Goal: Task Accomplishment & Management: Manage account settings

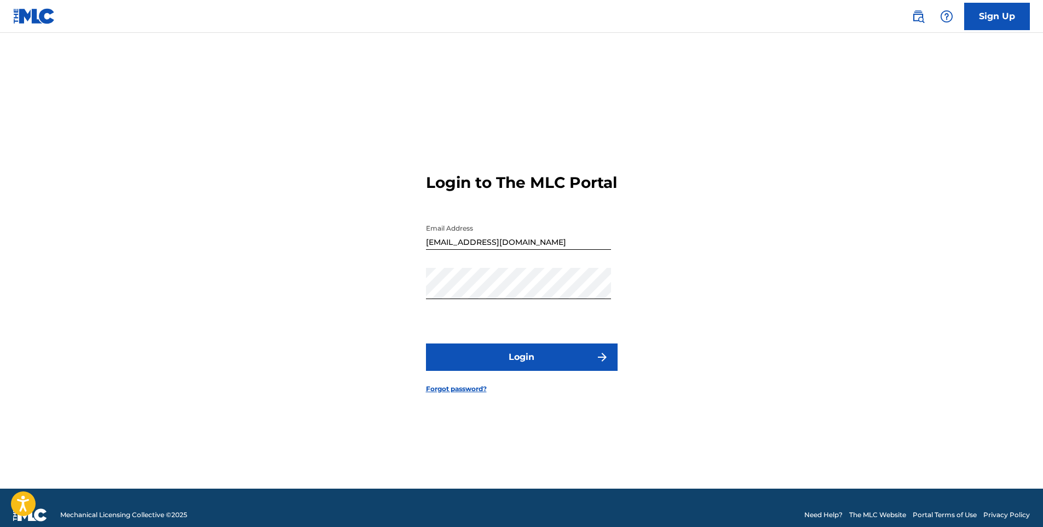
click at [560, 371] on button "Login" at bounding box center [522, 356] width 192 height 27
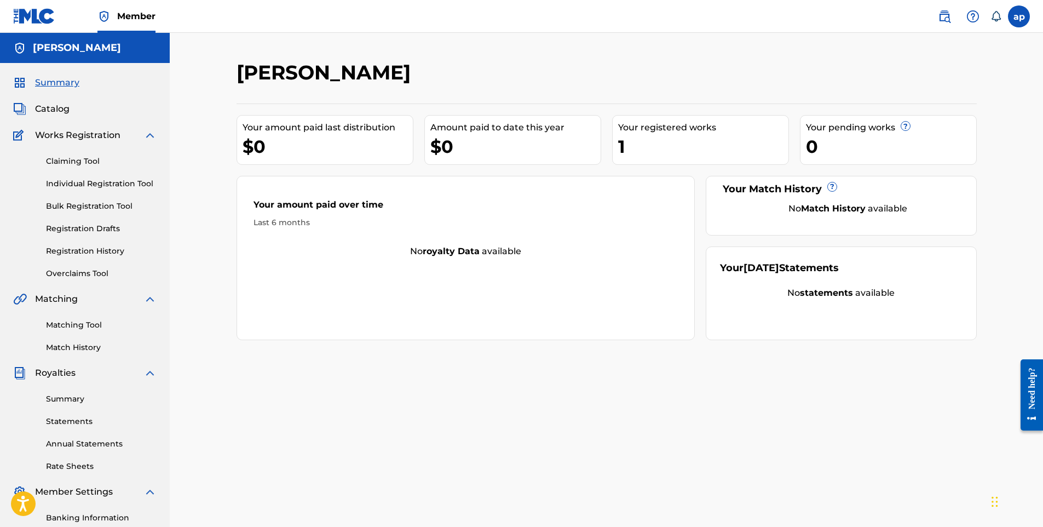
click at [143, 136] on div "Works Registration" at bounding box center [84, 135] width 143 height 13
click at [151, 136] on img at bounding box center [149, 135] width 13 height 13
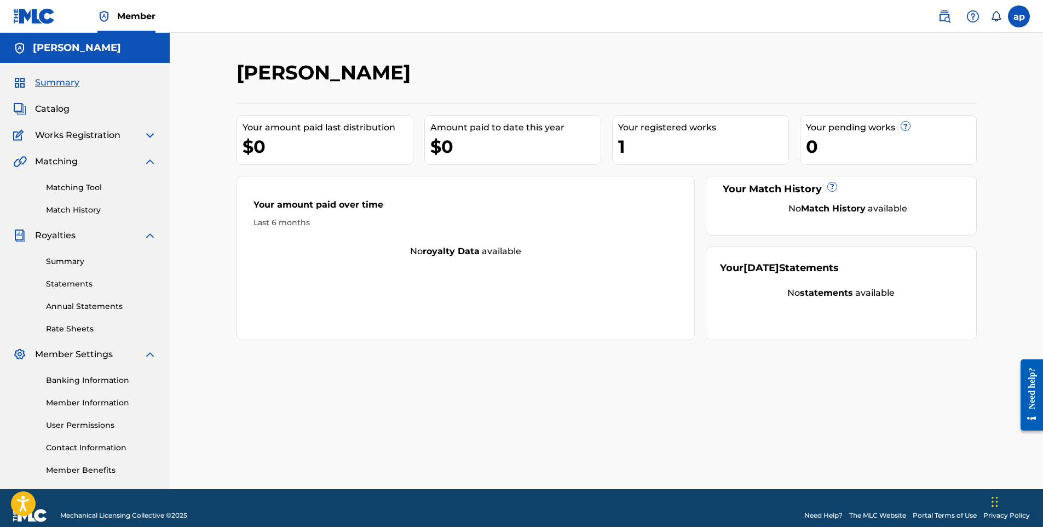
click at [72, 133] on span "Works Registration" at bounding box center [77, 135] width 85 height 13
click at [150, 135] on img at bounding box center [149, 135] width 13 height 13
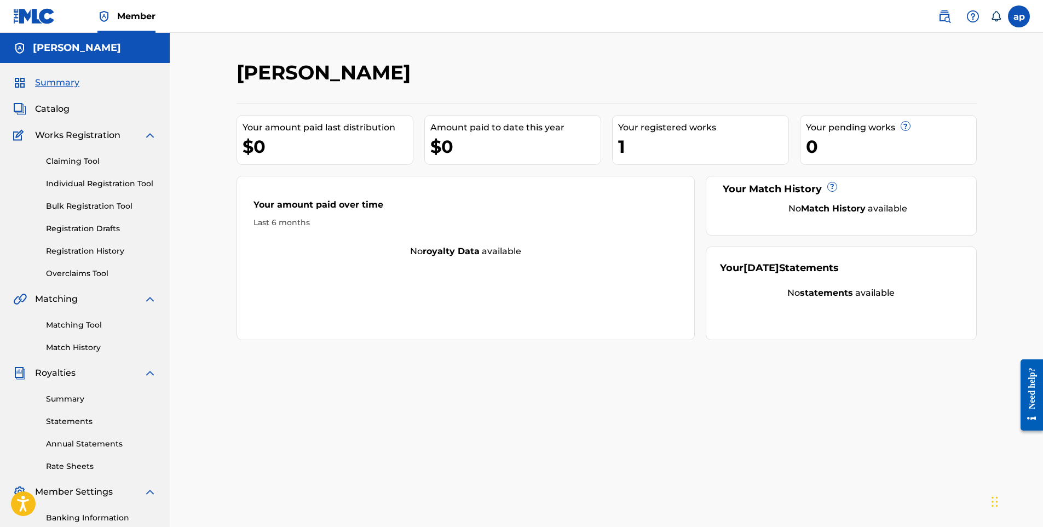
click at [26, 108] on link "Catalog" at bounding box center [41, 108] width 56 height 13
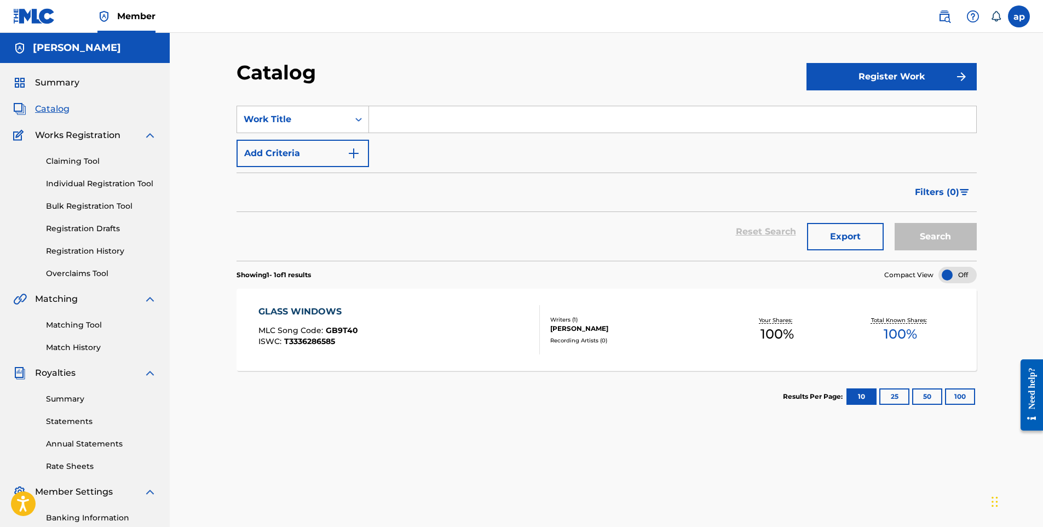
click at [889, 78] on button "Register Work" at bounding box center [892, 76] width 170 height 27
click at [863, 112] on link "Individual" at bounding box center [892, 112] width 170 height 26
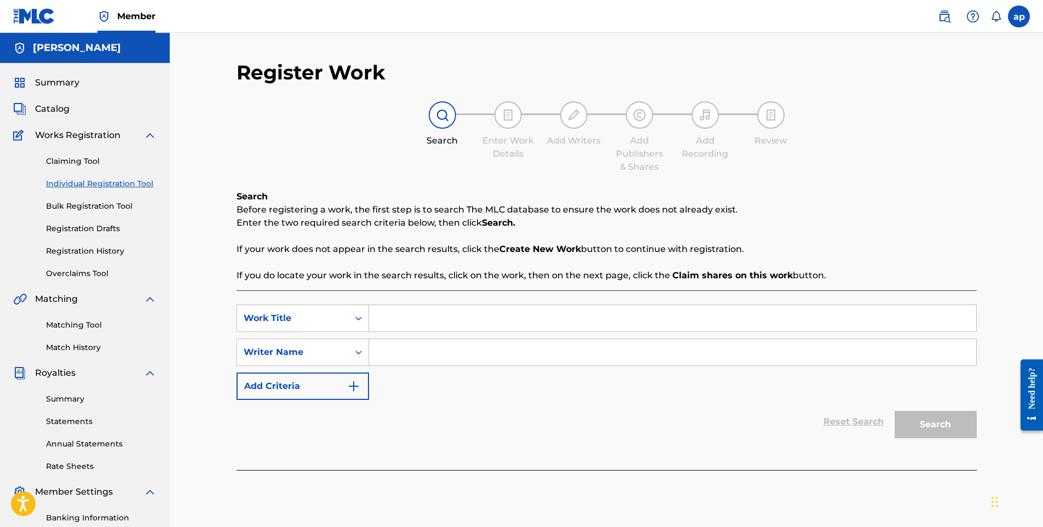
click at [380, 311] on input "Search Form" at bounding box center [672, 318] width 607 height 26
click at [406, 349] on input "Search Form" at bounding box center [672, 352] width 607 height 26
click at [89, 162] on link "Claiming Tool" at bounding box center [101, 162] width 111 height 12
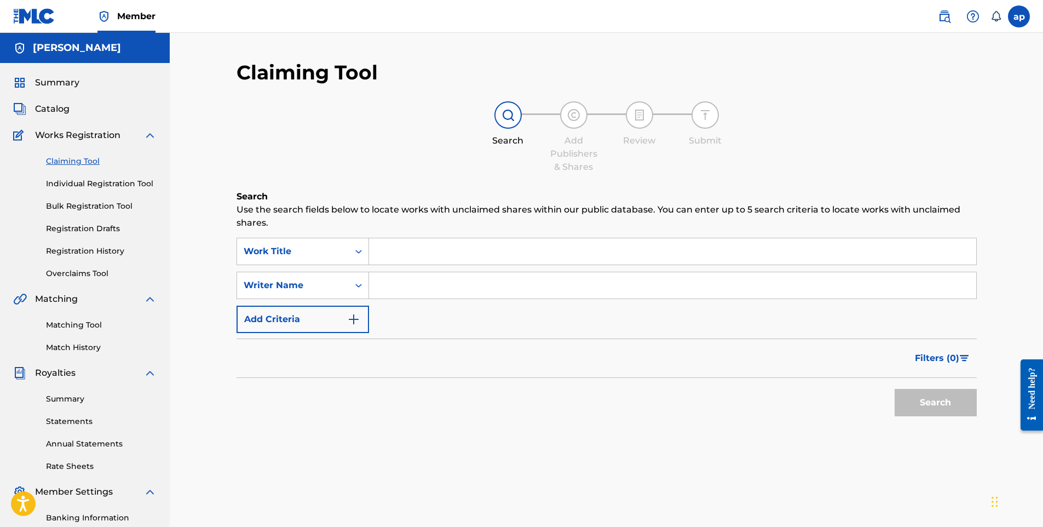
click at [405, 279] on input "Search Form" at bounding box center [672, 285] width 607 height 26
type input "[PERSON_NAME]"
click at [895, 389] on button "Search" at bounding box center [936, 402] width 82 height 27
click at [937, 405] on button "Search" at bounding box center [936, 402] width 82 height 27
click at [354, 320] on img "Search Form" at bounding box center [353, 319] width 13 height 13
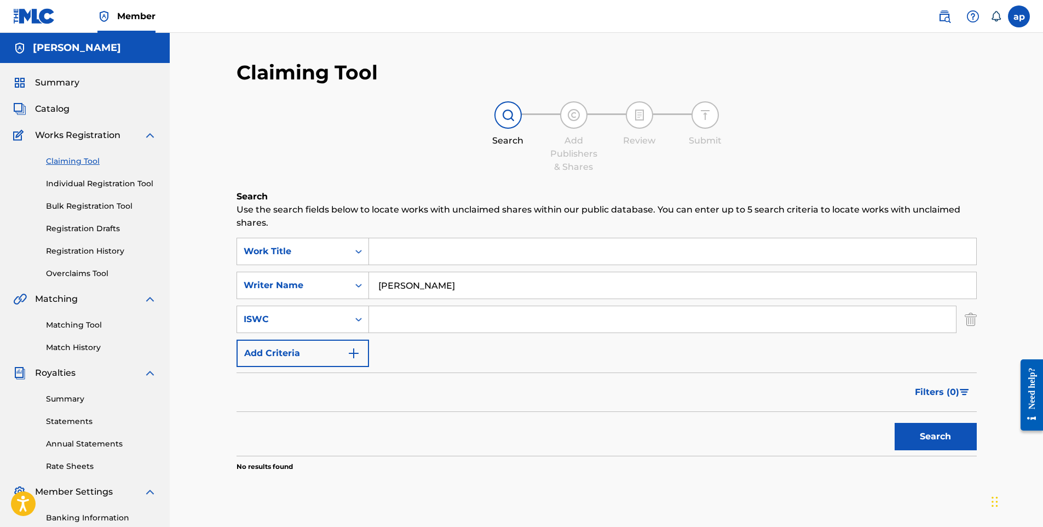
click at [356, 350] on img "Search Form" at bounding box center [353, 353] width 13 height 13
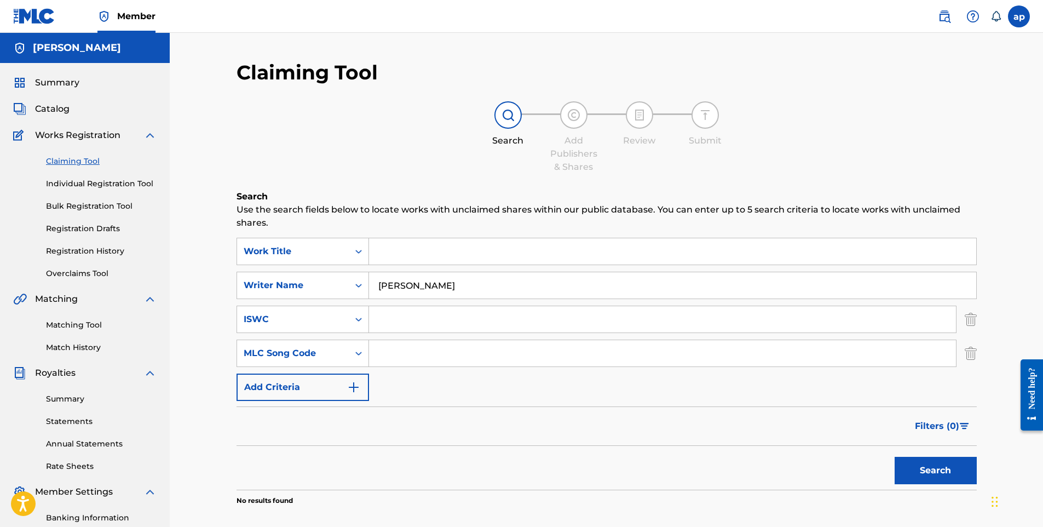
click at [355, 387] on img "Search Form" at bounding box center [353, 387] width 13 height 13
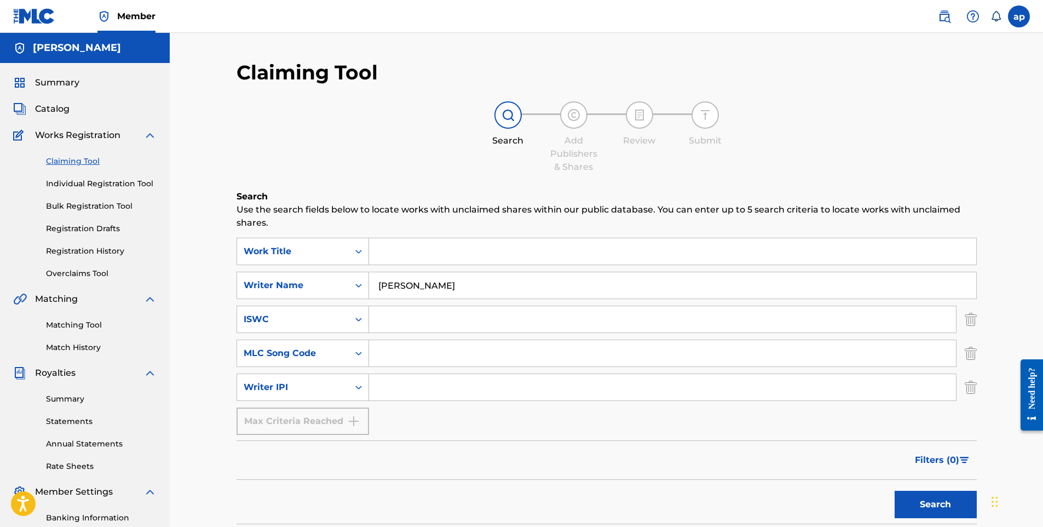
click at [386, 390] on input "Search Form" at bounding box center [662, 387] width 587 height 26
click at [355, 390] on icon "Search Form" at bounding box center [358, 387] width 11 height 11
click at [389, 387] on input "Search Form" at bounding box center [662, 387] width 587 height 26
paste input "00384444540"
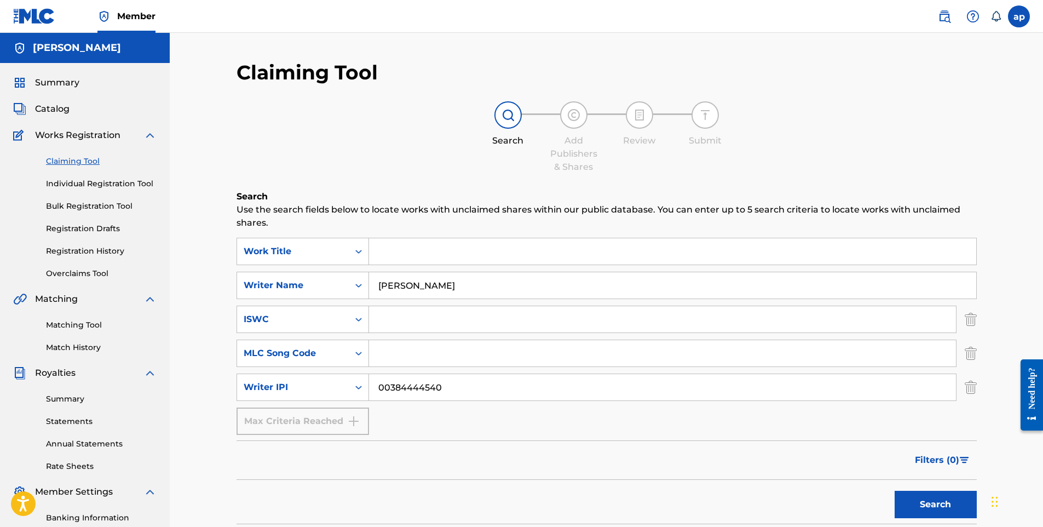
type input "00384444540"
click at [912, 509] on button "Search" at bounding box center [936, 504] width 82 height 27
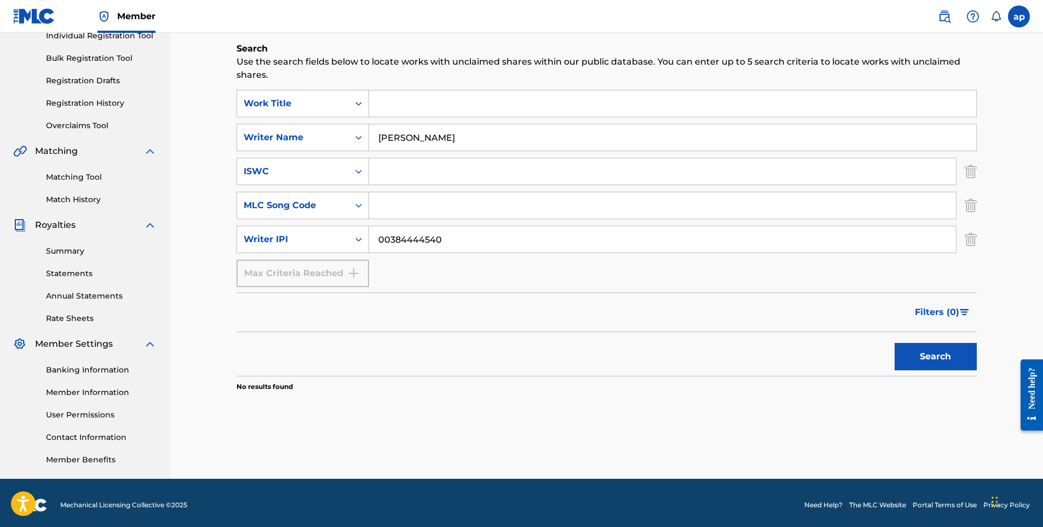
scroll to position [152, 0]
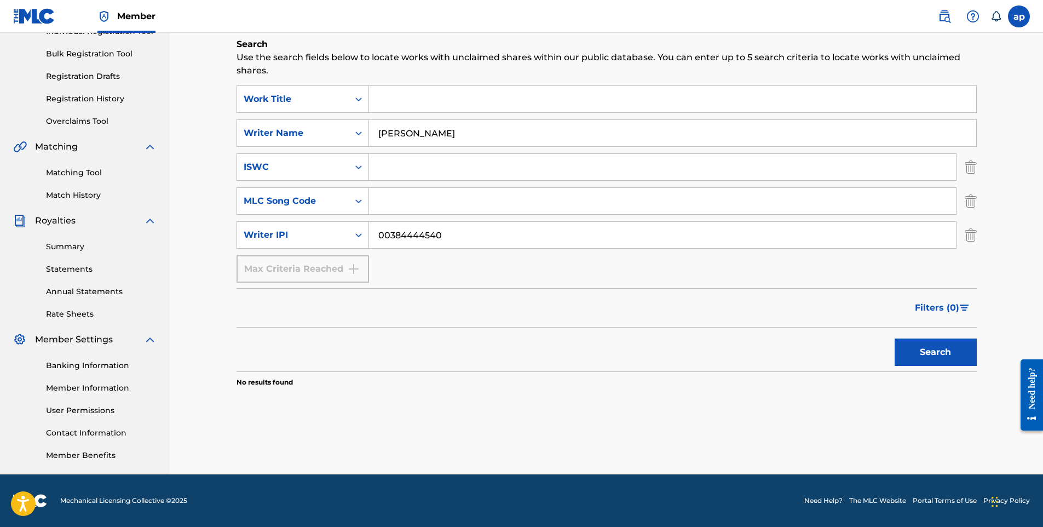
click at [375, 234] on input "00384444540" at bounding box center [662, 235] width 587 height 26
click at [911, 348] on button "Search" at bounding box center [936, 351] width 82 height 27
drag, startPoint x: 475, startPoint y: 134, endPoint x: 320, endPoint y: 147, distance: 155.0
click at [320, 147] on div "SearchWithCriteria6f37a346-b0a1-492f-9b6c-0b432c351615 Work Title SearchWithCri…" at bounding box center [607, 183] width 740 height 197
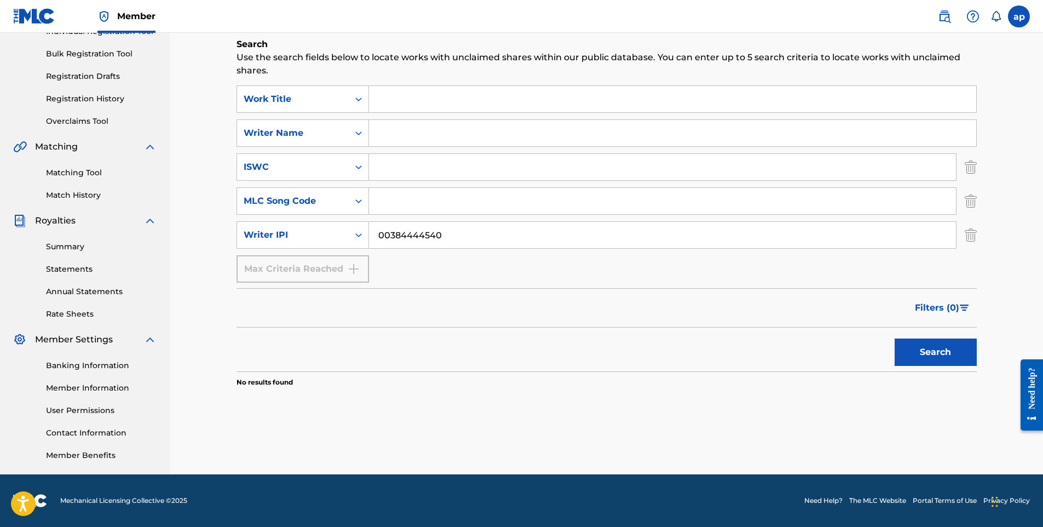
click at [895, 338] on button "Search" at bounding box center [936, 351] width 82 height 27
click at [302, 172] on div "ISWC" at bounding box center [293, 166] width 99 height 13
click at [275, 205] on div "Publisher Name" at bounding box center [302, 194] width 131 height 27
click at [392, 161] on input "Search Form" at bounding box center [662, 167] width 587 height 26
click at [895, 338] on button "Search" at bounding box center [936, 351] width 82 height 27
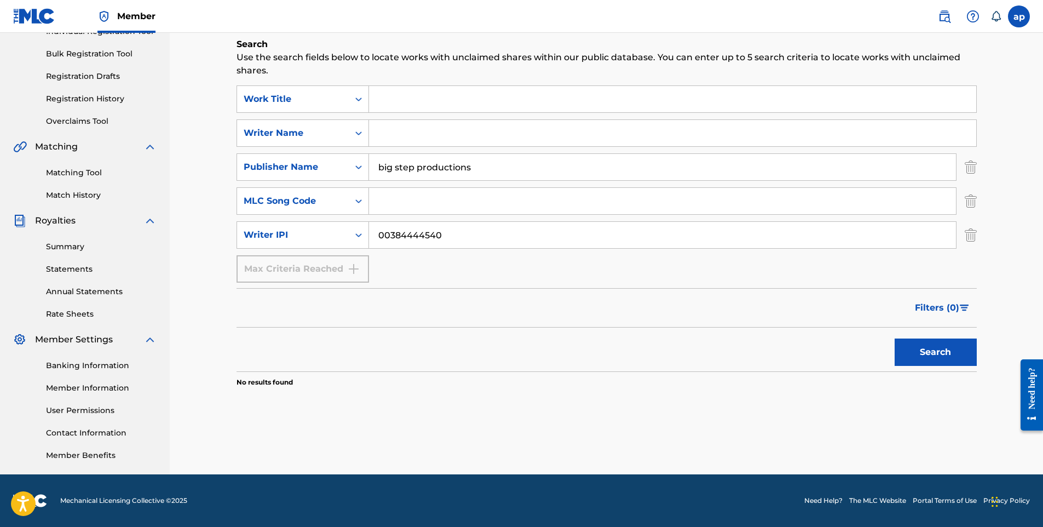
drag, startPoint x: 499, startPoint y: 173, endPoint x: 231, endPoint y: 170, distance: 267.8
click at [231, 170] on div "Claiming Tool Search Add Publishers & Shares Review Submit Search Use the searc…" at bounding box center [606, 191] width 767 height 566
paste input "BIG STEP PUBLISHING"
click at [895, 338] on button "Search" at bounding box center [936, 351] width 82 height 27
type input "BIG STEP PUBLISHING"
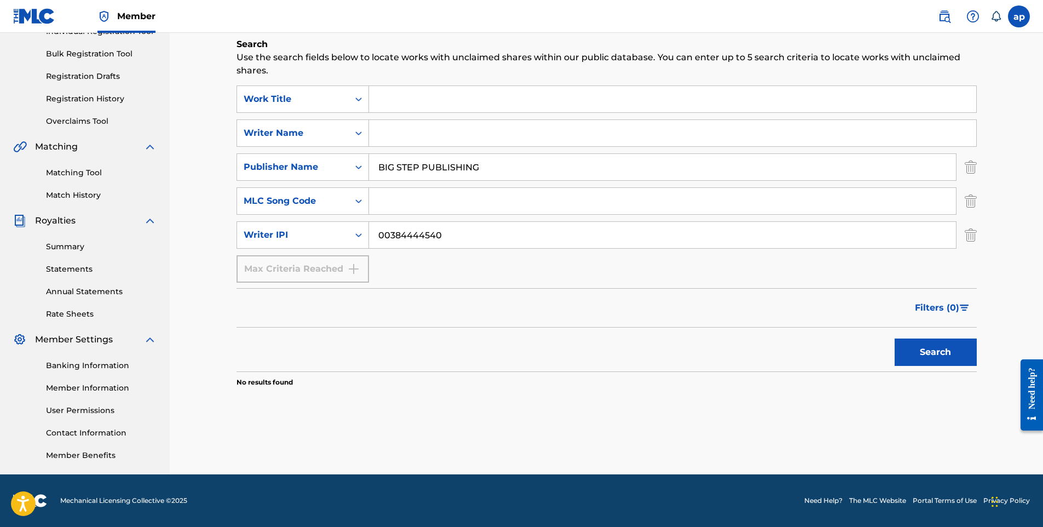
click at [895, 338] on button "Search" at bounding box center [936, 351] width 82 height 27
drag, startPoint x: 493, startPoint y: 229, endPoint x: 306, endPoint y: 247, distance: 188.1
click at [306, 247] on div "SearchWithCriteriac6593009-f3a4-48ad-8b20-a601135c6fd6 Writer IPI 00384444540" at bounding box center [607, 234] width 740 height 27
click at [895, 338] on button "Search" at bounding box center [936, 351] width 82 height 27
click at [411, 134] on input "Search Form" at bounding box center [672, 133] width 607 height 26
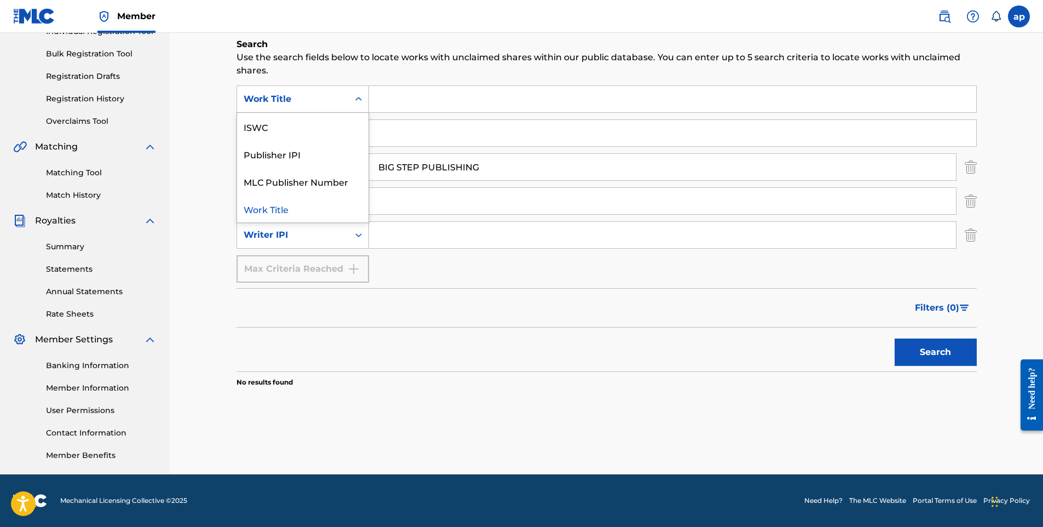
click at [361, 102] on icon "Search Form" at bounding box center [358, 99] width 11 height 11
click at [106, 237] on div "Summary Statements Annual Statements Rate Sheets" at bounding box center [84, 273] width 143 height 93
click at [102, 256] on div "Summary Statements Annual Statements Rate Sheets" at bounding box center [84, 273] width 143 height 93
click at [87, 245] on link "Summary" at bounding box center [101, 247] width 111 height 12
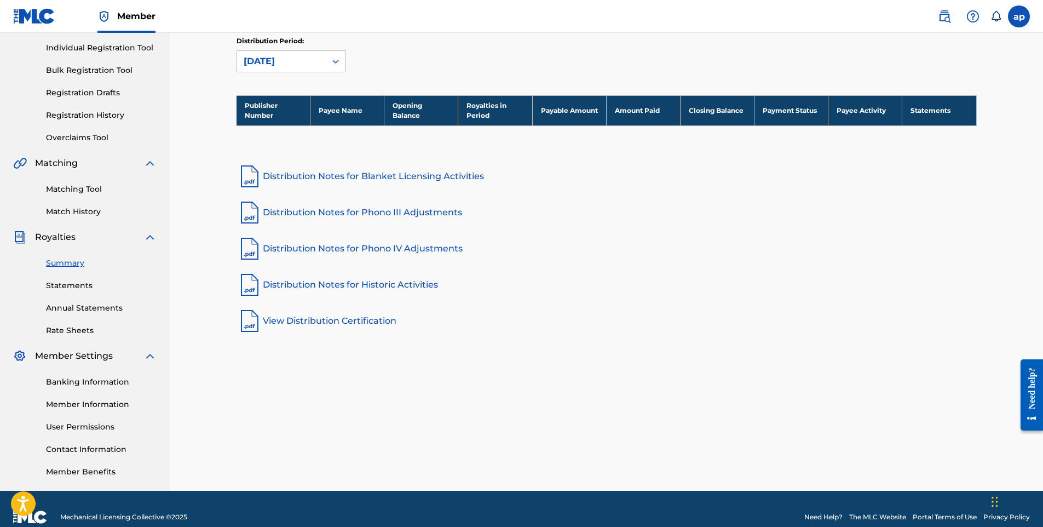
click at [122, 160] on div "Matching" at bounding box center [84, 163] width 143 height 13
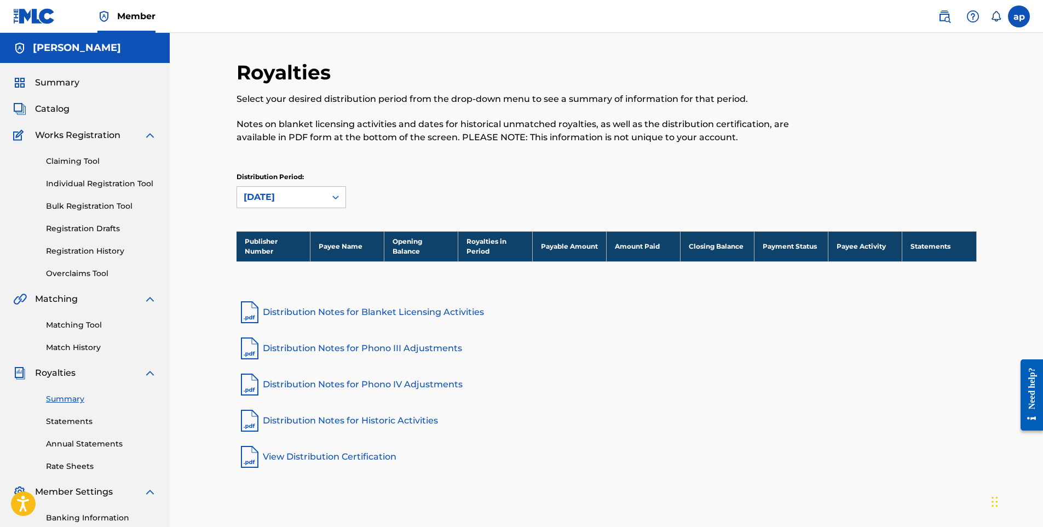
click at [65, 80] on span "Summary" at bounding box center [57, 82] width 44 height 13
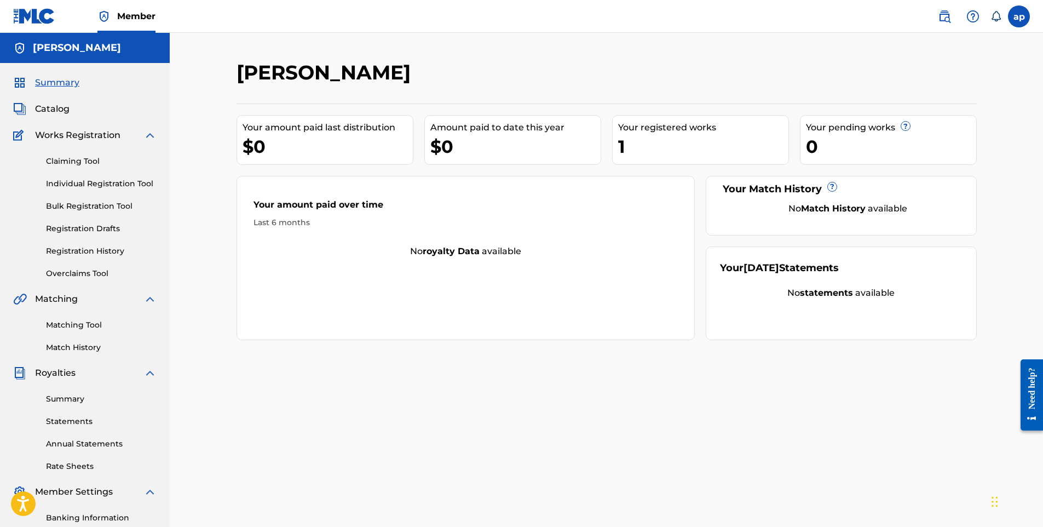
click at [59, 100] on div "Summary Catalog Works Registration Claiming Tool Individual Registration Tool B…" at bounding box center [85, 345] width 170 height 564
click at [57, 111] on span "Catalog" at bounding box center [52, 108] width 35 height 13
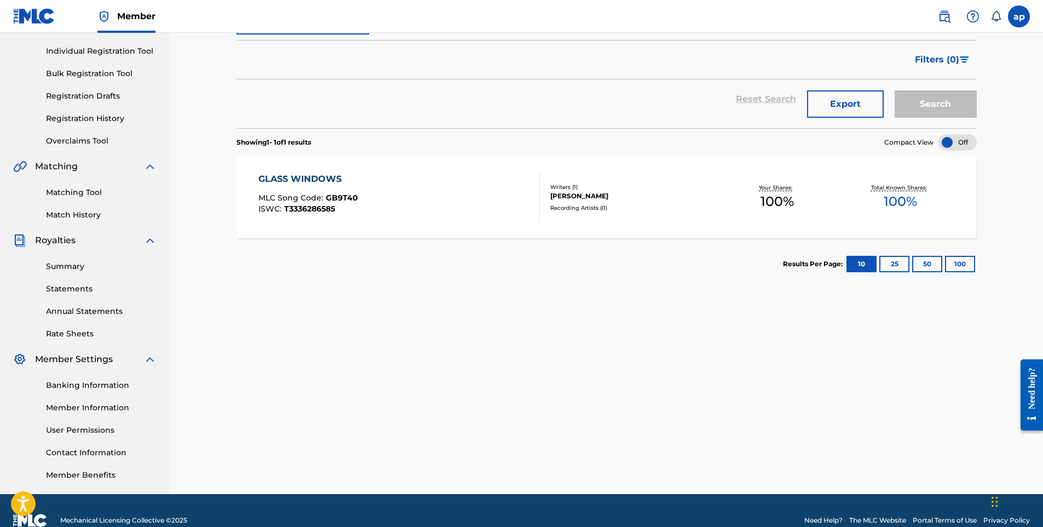
scroll to position [152, 0]
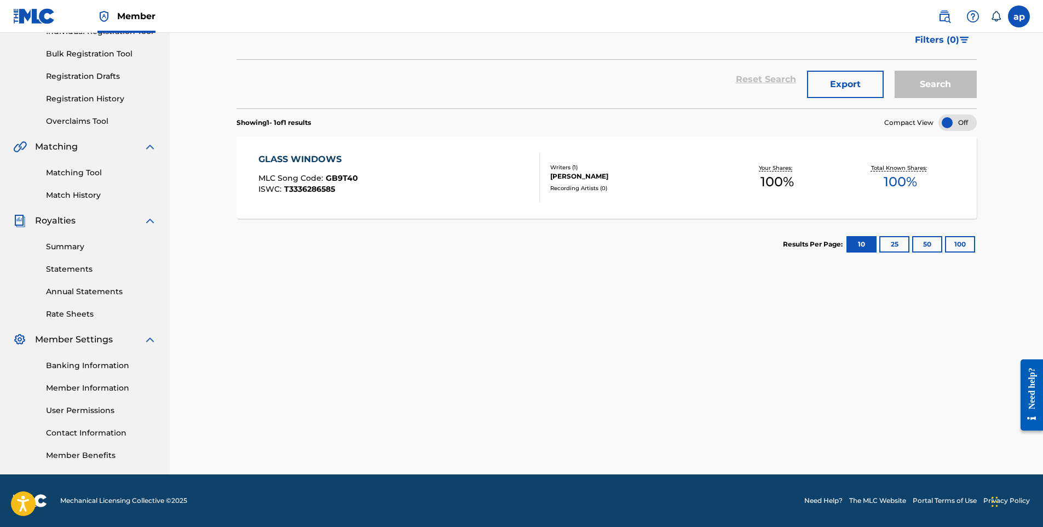
click at [63, 248] on link "Summary" at bounding box center [101, 247] width 111 height 12
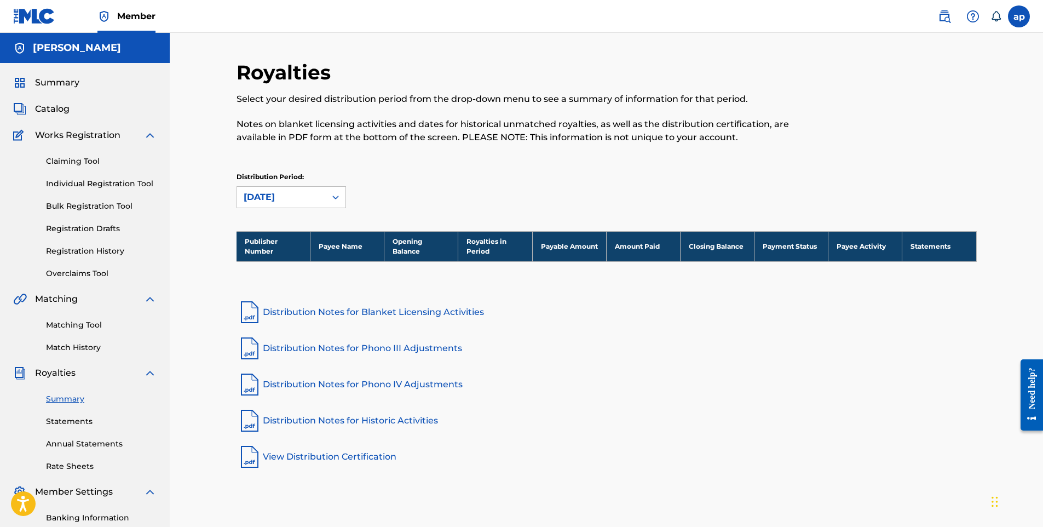
click at [148, 138] on img at bounding box center [149, 135] width 13 height 13
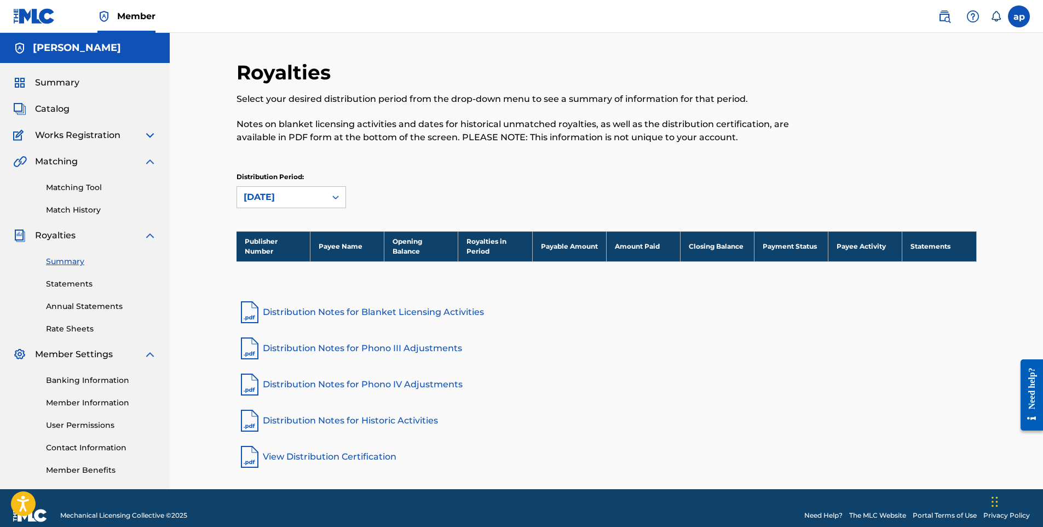
click at [58, 106] on span "Catalog" at bounding box center [52, 108] width 35 height 13
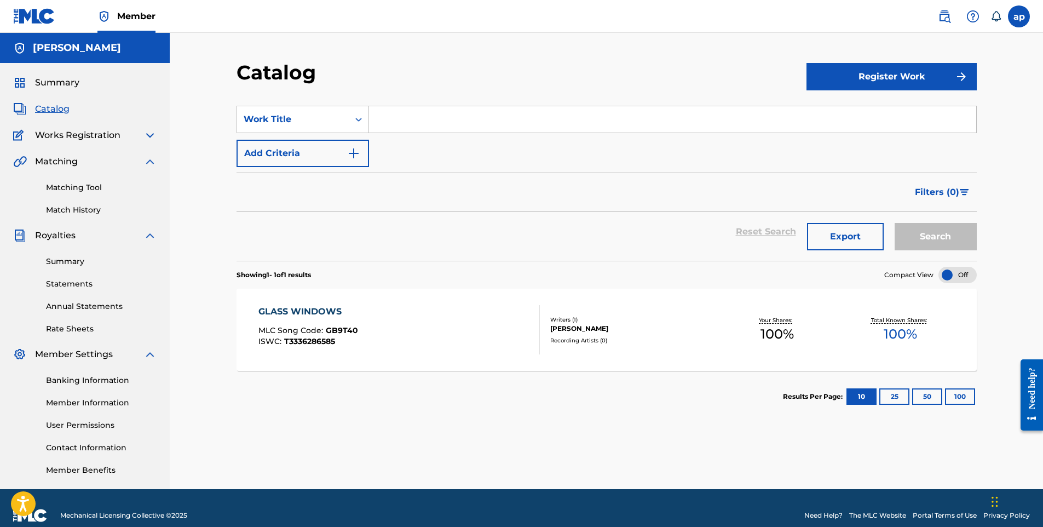
click at [59, 84] on span "Summary" at bounding box center [57, 82] width 44 height 13
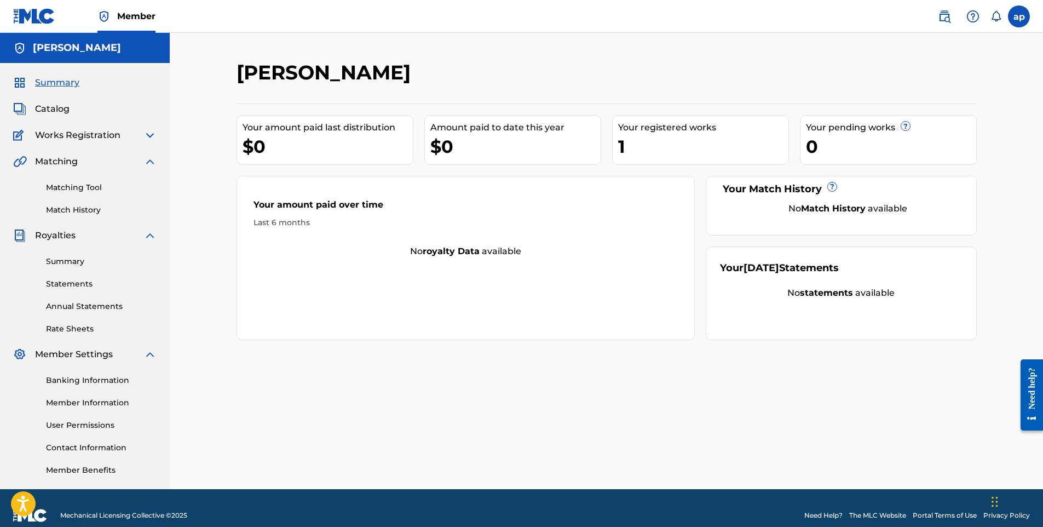
click at [18, 137] on img at bounding box center [20, 135] width 14 height 13
click at [149, 136] on img at bounding box center [149, 135] width 13 height 13
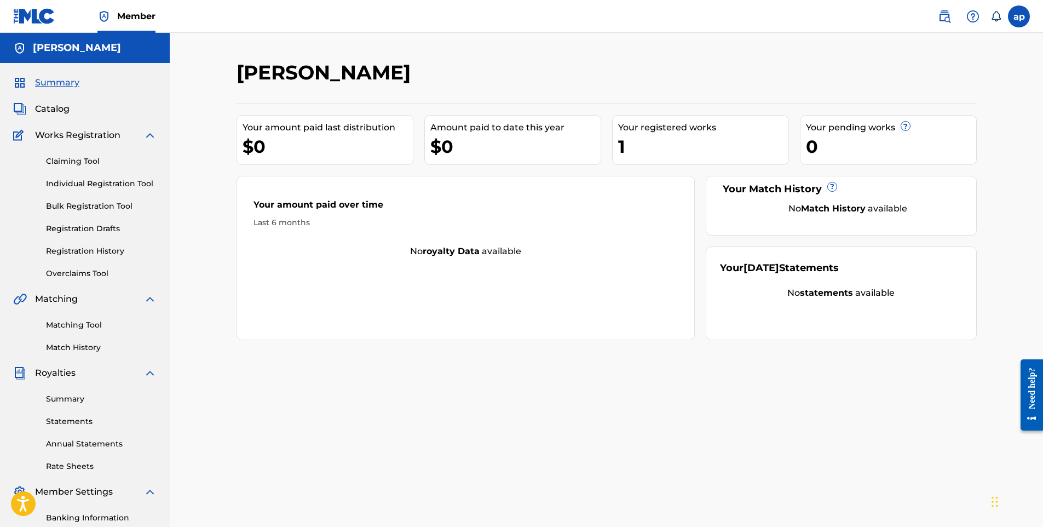
click at [104, 245] on div "Claiming Tool Individual Registration Tool Bulk Registration Tool Registration …" at bounding box center [84, 210] width 143 height 137
click at [105, 253] on link "Registration History" at bounding box center [101, 251] width 111 height 12
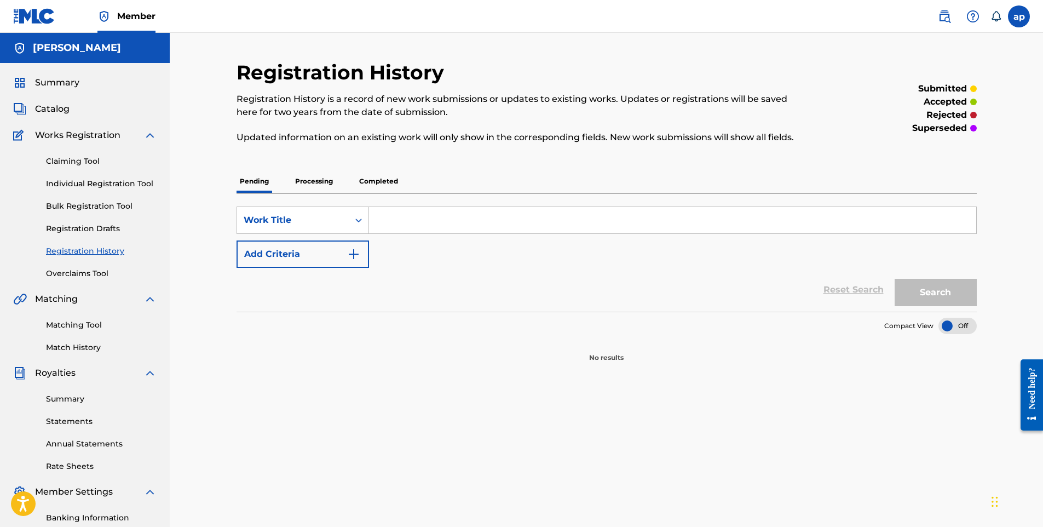
click at [315, 174] on p "Processing" at bounding box center [314, 181] width 44 height 23
click at [374, 183] on p "Completed" at bounding box center [378, 181] width 45 height 23
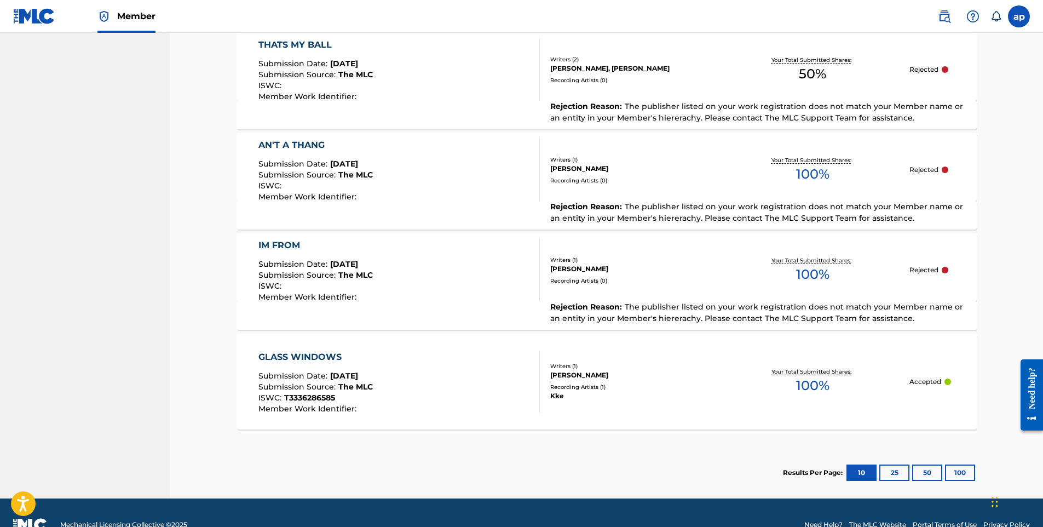
scroll to position [977, 0]
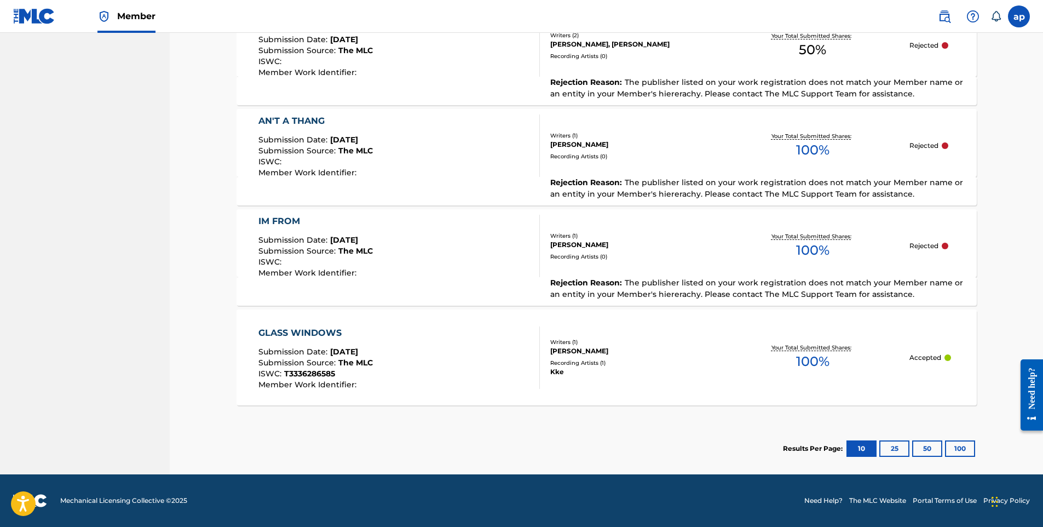
click at [622, 241] on div "[PERSON_NAME]" at bounding box center [632, 245] width 165 height 10
click at [655, 358] on div "Writers ( 1 ) [PERSON_NAME] Recording Artists ( 1 ) Kke" at bounding box center [628, 357] width 176 height 39
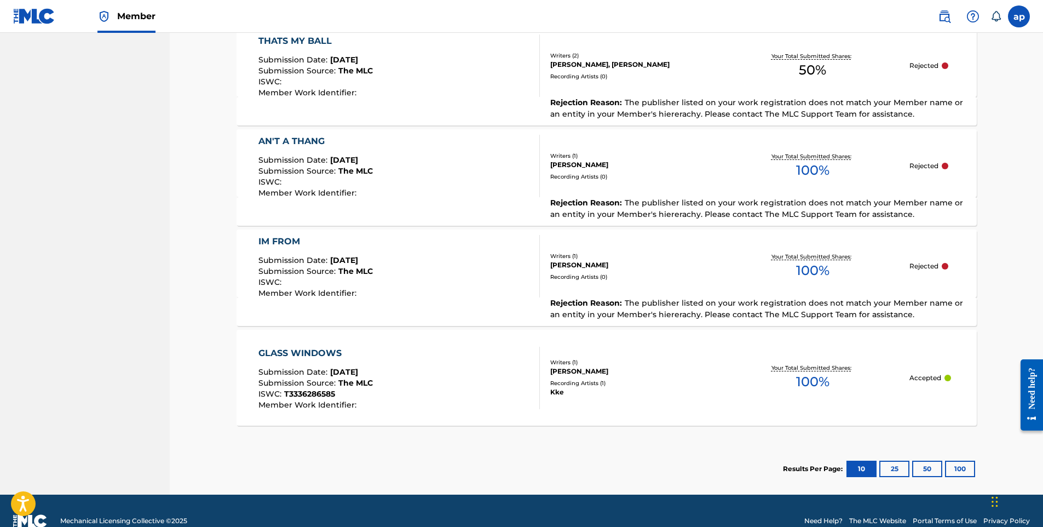
scroll to position [977, 0]
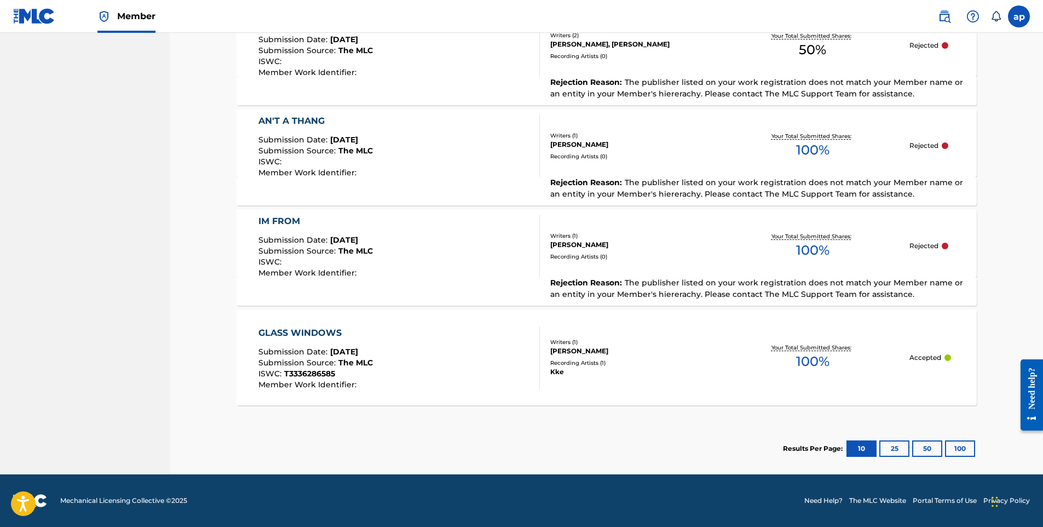
click at [922, 244] on p "Rejected" at bounding box center [924, 246] width 29 height 10
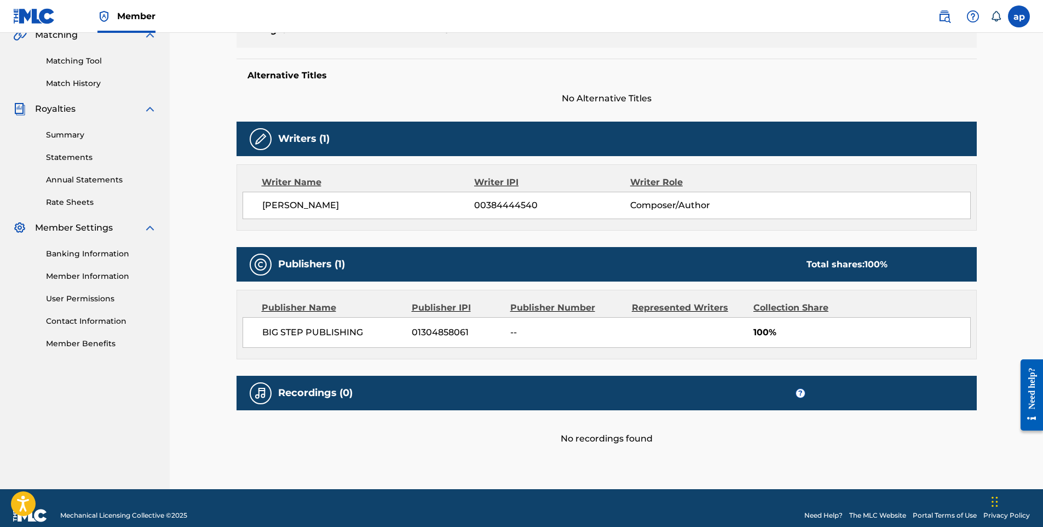
scroll to position [279, 0]
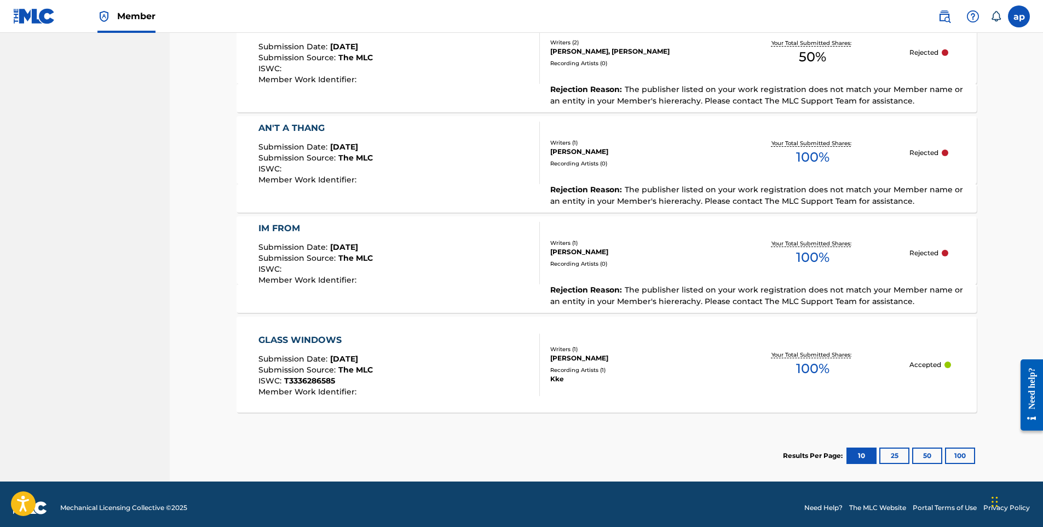
scroll to position [977, 0]
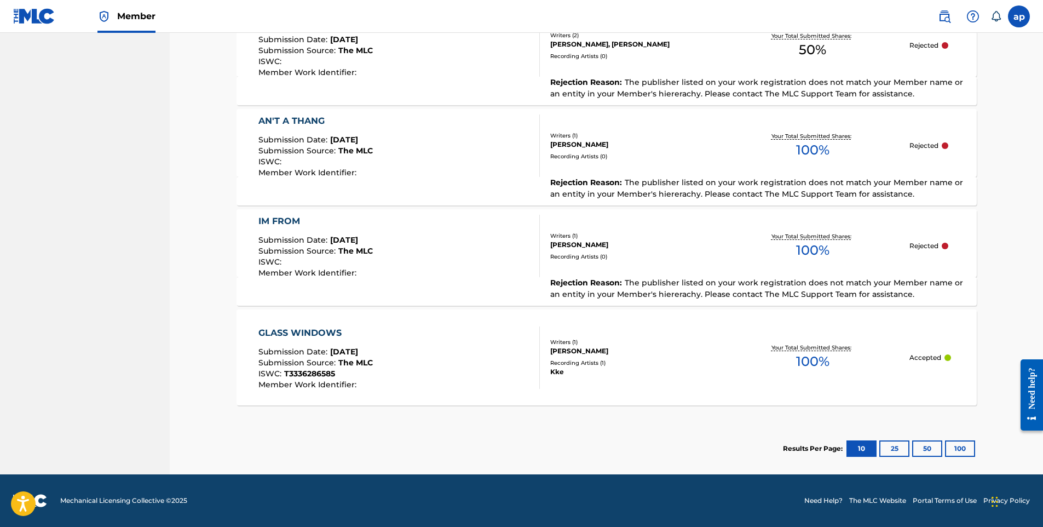
click at [578, 340] on div "Writers ( 1 )" at bounding box center [632, 342] width 165 height 8
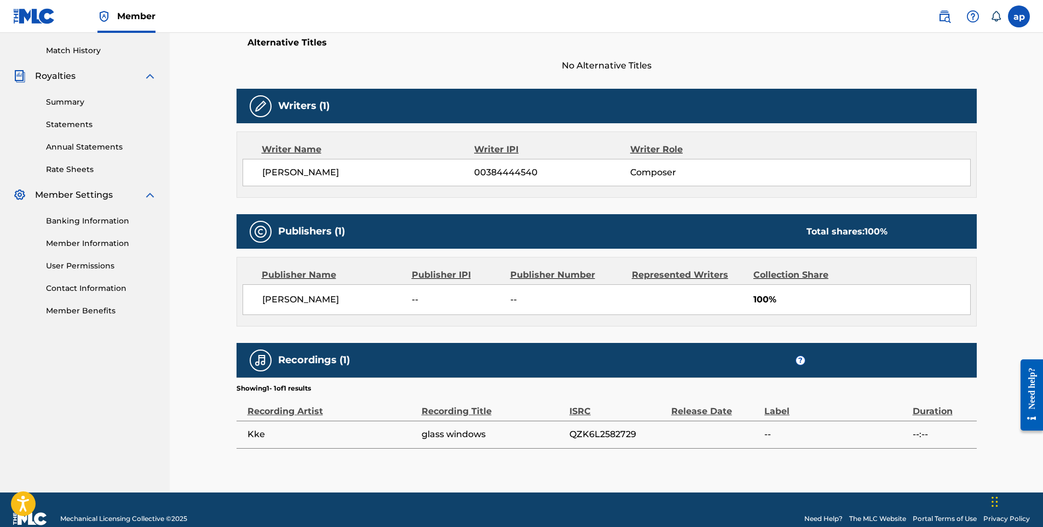
scroll to position [315, 0]
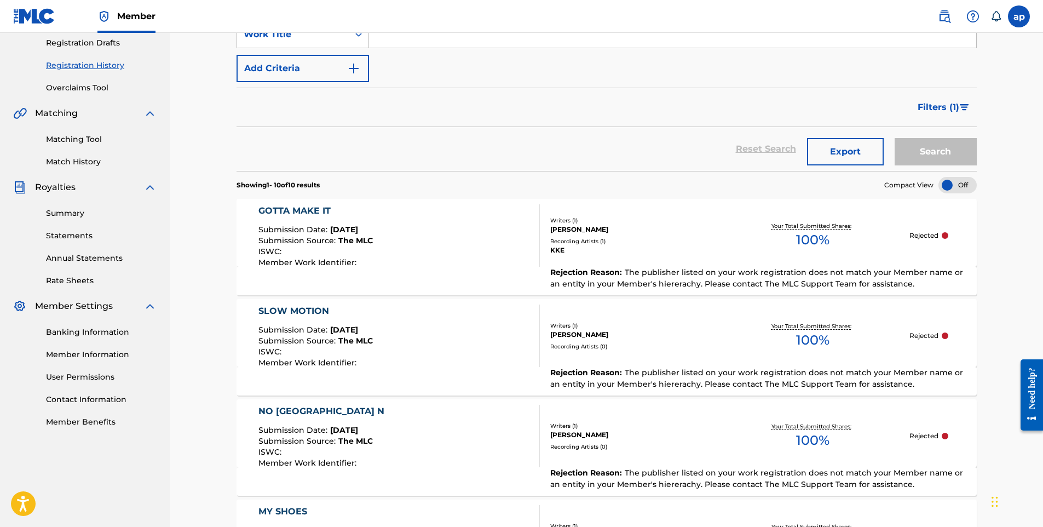
scroll to position [187, 0]
click at [574, 153] on div "Reset Search Export Search" at bounding box center [607, 148] width 740 height 44
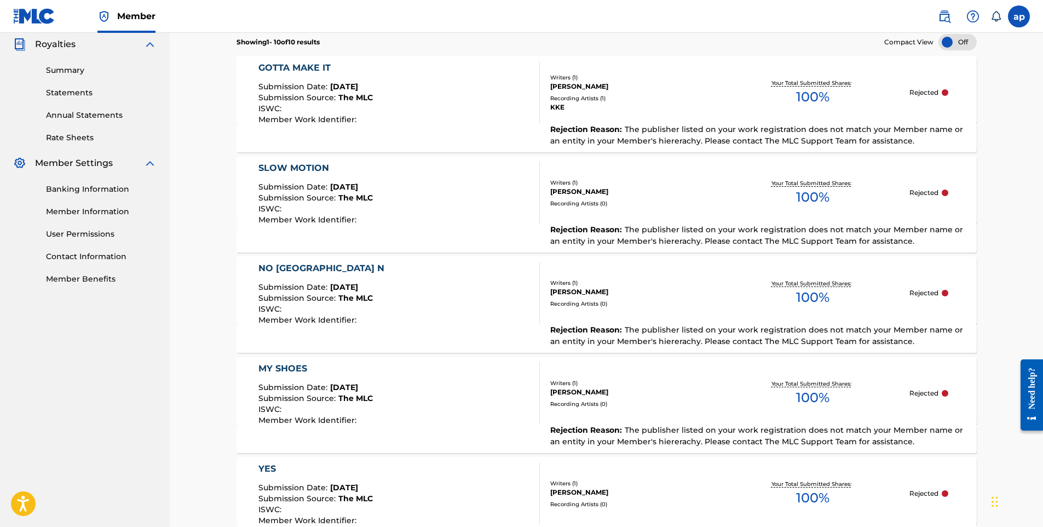
scroll to position [330, 0]
click at [97, 215] on link "Member Information" at bounding box center [101, 211] width 111 height 12
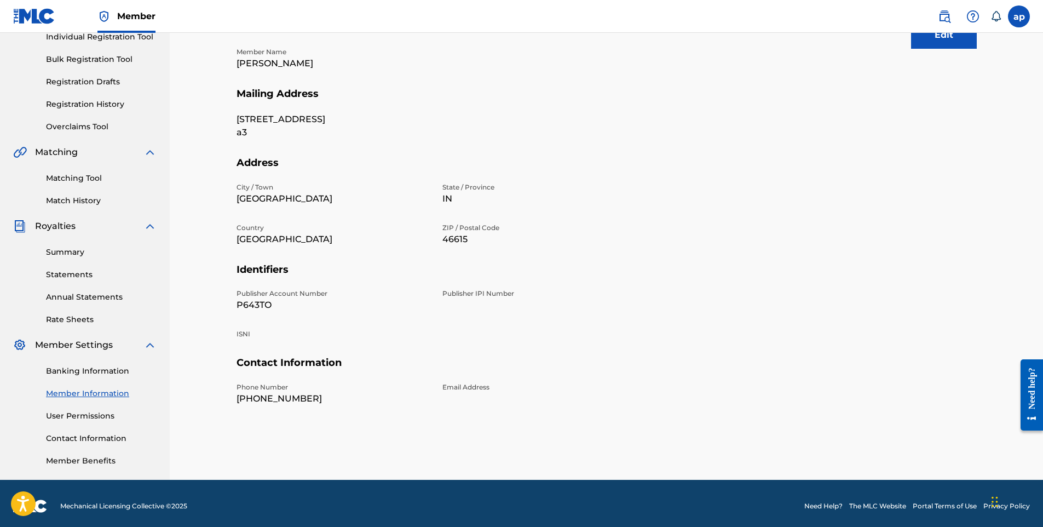
scroll to position [152, 0]
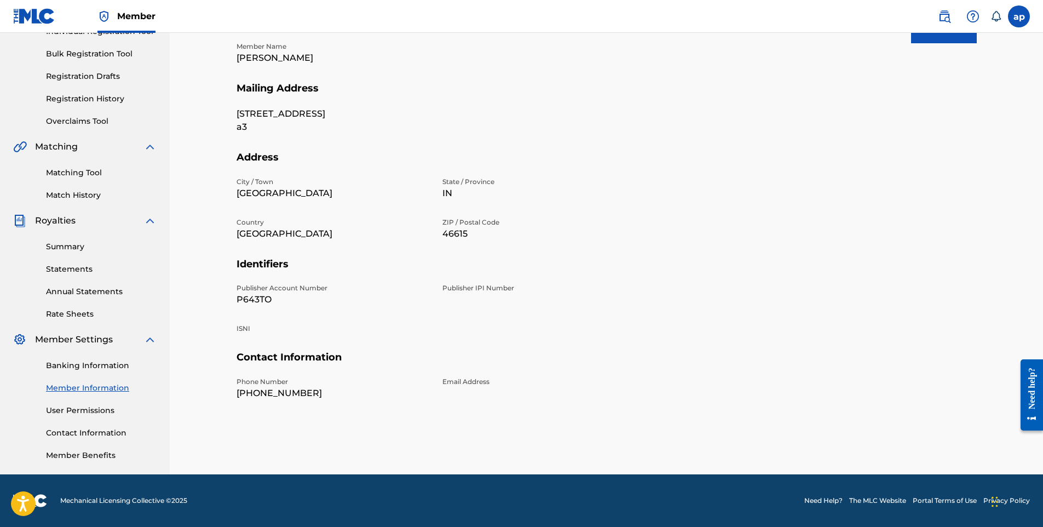
click at [279, 291] on p "Publisher Account Number" at bounding box center [333, 288] width 193 height 10
click at [468, 294] on div "Publisher IPI Number" at bounding box center [538, 294] width 193 height 23
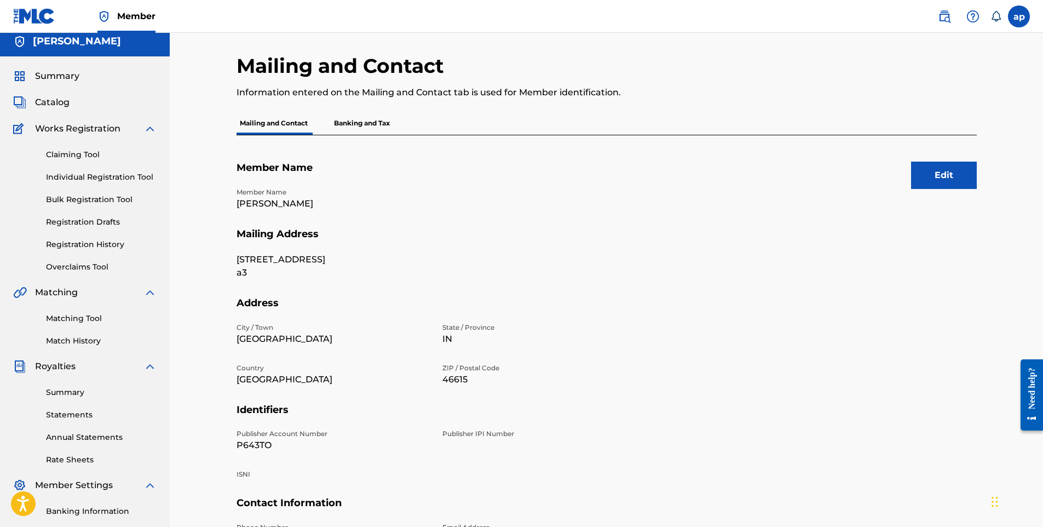
scroll to position [0, 0]
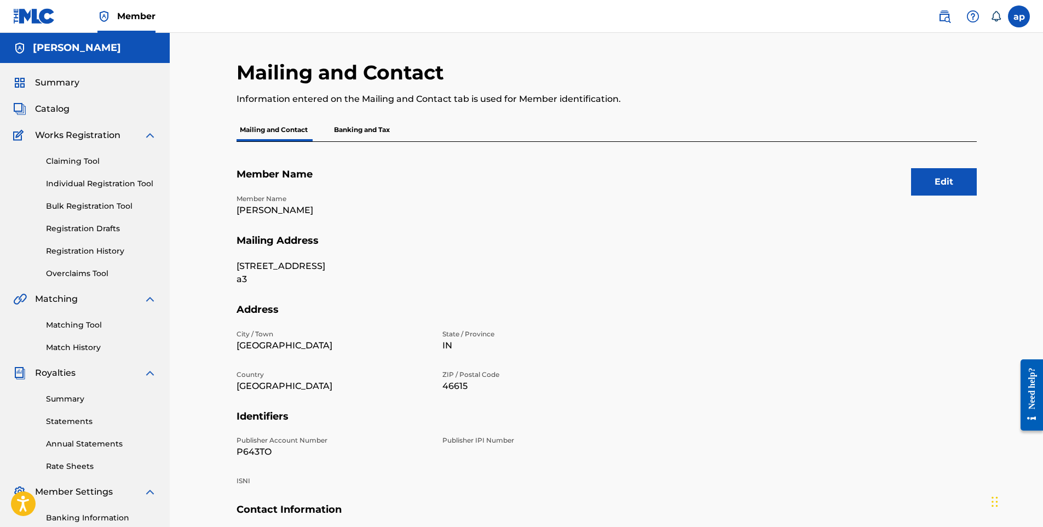
click at [932, 185] on button "Edit" at bounding box center [944, 181] width 66 height 27
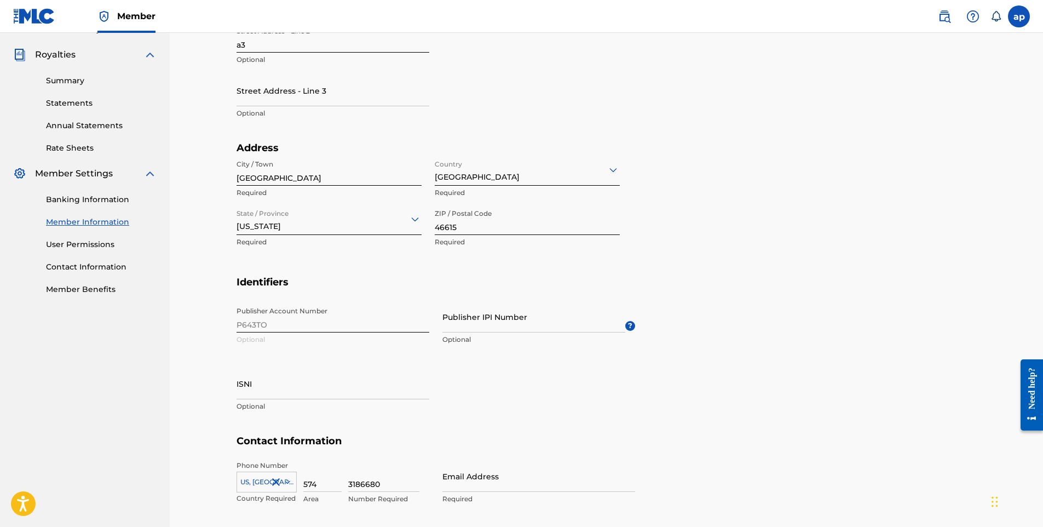
scroll to position [321, 0]
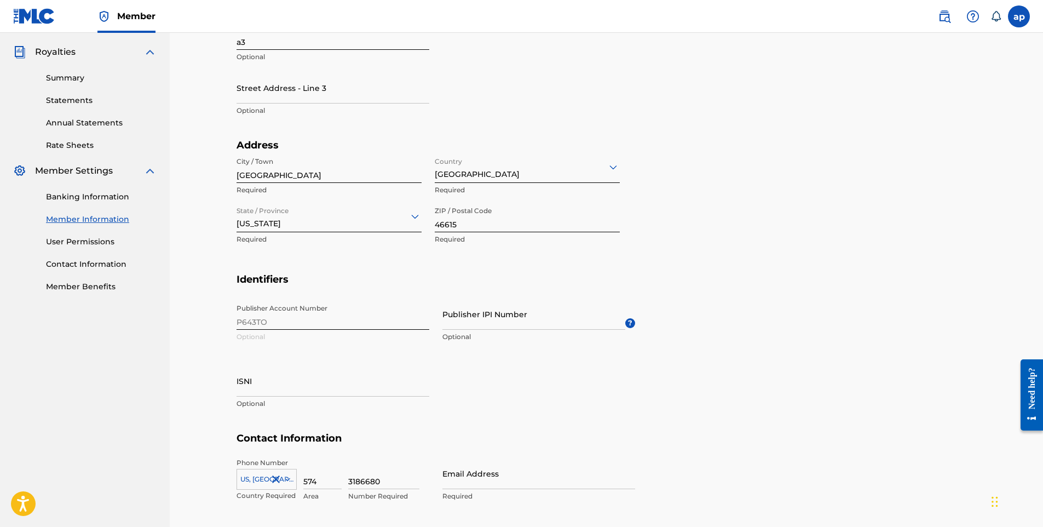
click at [330, 314] on div "Publisher Account Number P643TO Optional Publisher IPI Number Optional ? ISNI O…" at bounding box center [436, 365] width 399 height 134
click at [324, 319] on div "Publisher Account Number P643TO Optional Publisher IPI Number Optional ? ISNI O…" at bounding box center [436, 365] width 399 height 134
click at [246, 323] on div "Publisher Account Number P643TO Optional Publisher IPI Number Optional ? ISNI O…" at bounding box center [436, 365] width 399 height 134
click at [524, 321] on input "Publisher IPI Number" at bounding box center [533, 313] width 183 height 31
paste input "01304858061"
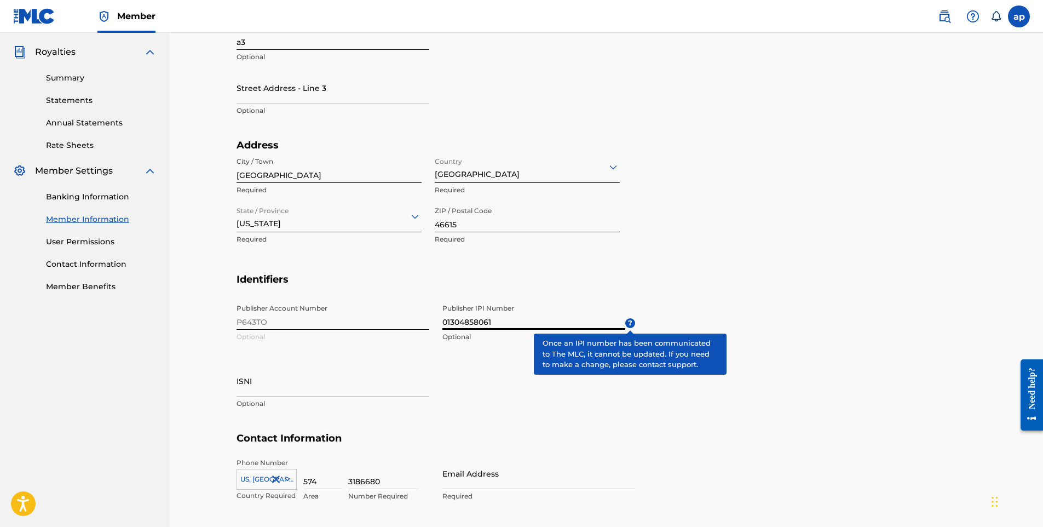
type input "01304858061"
click at [633, 325] on span "?" at bounding box center [630, 323] width 10 height 10
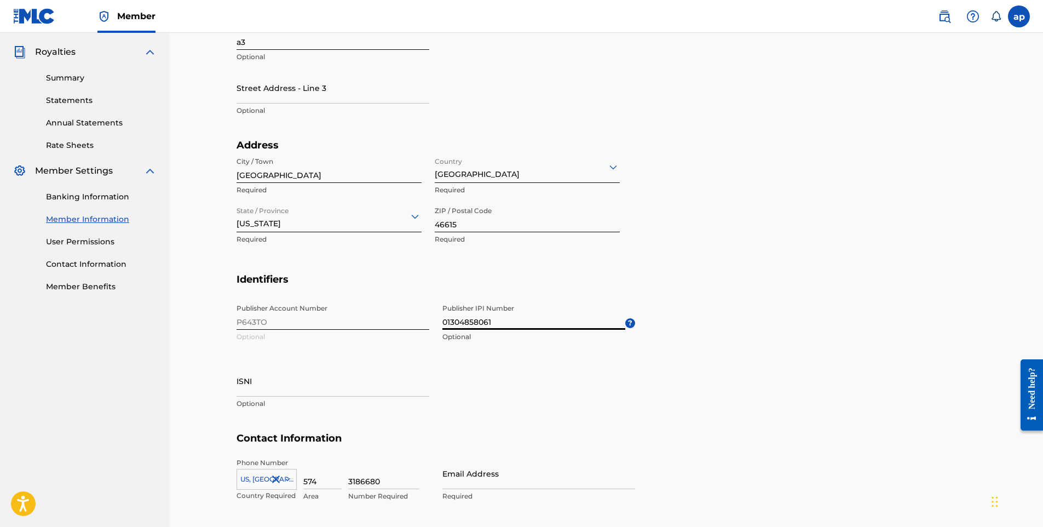
click at [576, 310] on input "01304858061" at bounding box center [533, 313] width 183 height 31
click at [408, 329] on div "Publisher Account Number P643TO Optional Publisher IPI Number 01304858061 Optio…" at bounding box center [436, 365] width 399 height 134
drag, startPoint x: 408, startPoint y: 329, endPoint x: 481, endPoint y: 377, distance: 87.3
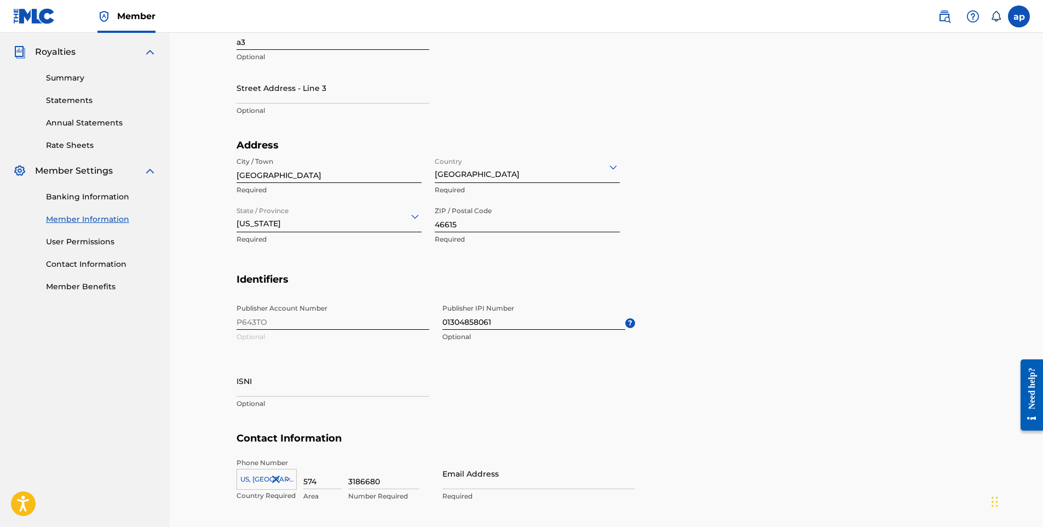
click at [481, 377] on div "Publisher Account Number P643TO Optional Publisher IPI Number 01304858061 Optio…" at bounding box center [436, 365] width 399 height 134
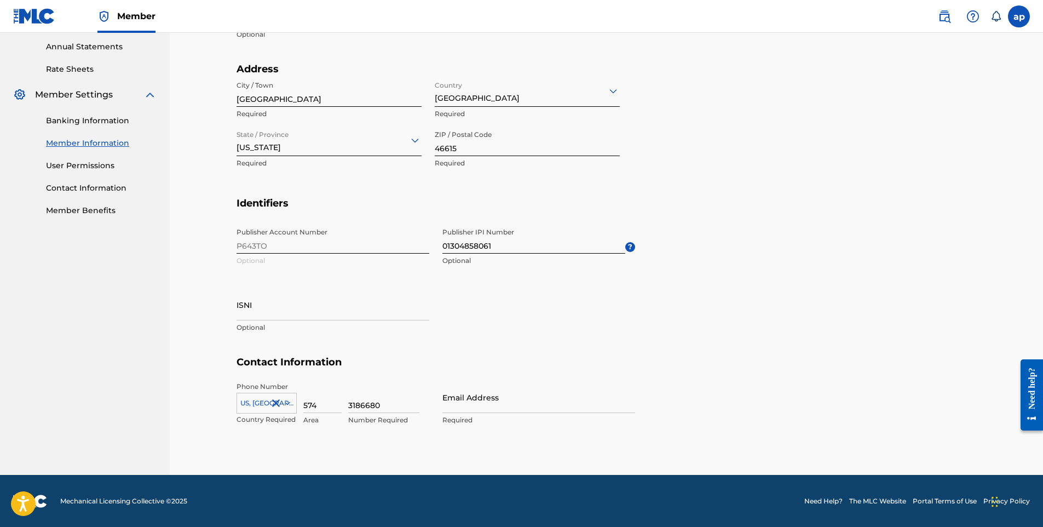
scroll to position [398, 0]
click at [474, 404] on input "Email Address" at bounding box center [538, 396] width 193 height 31
click at [781, 325] on section "Identifiers Publisher Account Number P643TO Optional Publisher IPI Number 01304…" at bounding box center [607, 276] width 740 height 159
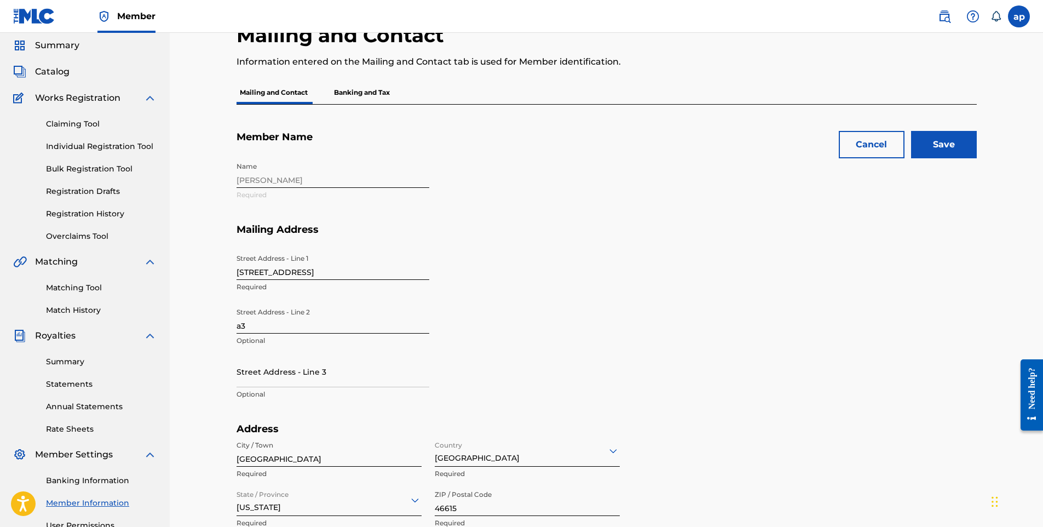
scroll to position [41, 0]
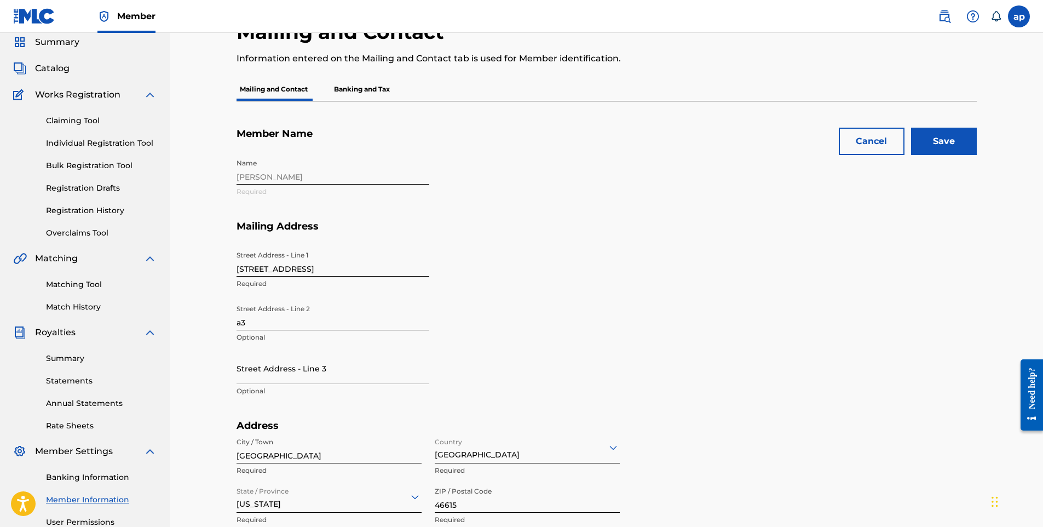
click at [939, 142] on input "Save" at bounding box center [944, 141] width 66 height 27
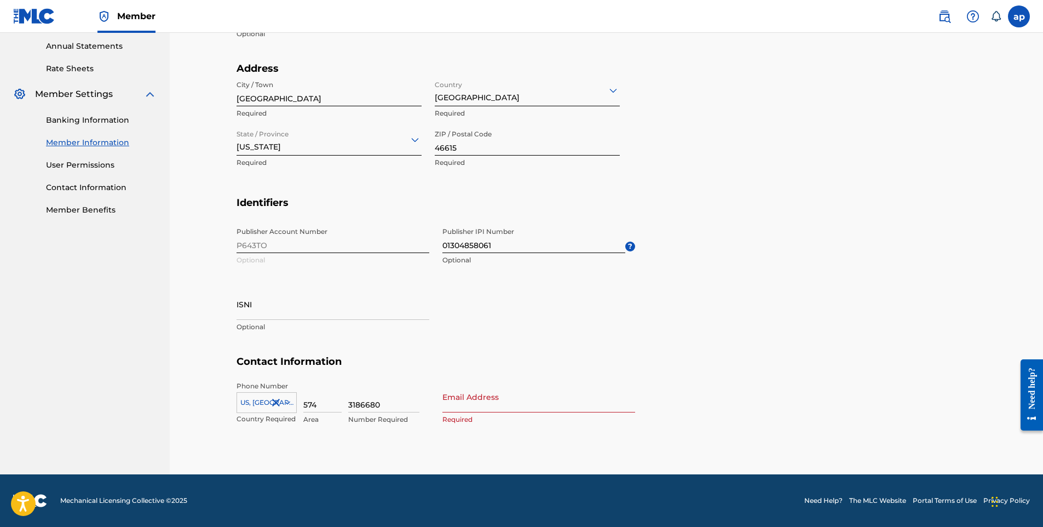
click at [1021, 19] on label at bounding box center [1019, 16] width 22 height 22
click at [1019, 16] on input "[PERSON_NAME] [EMAIL_ADDRESS][DOMAIN_NAME] Notification Preferences Profile Log…" at bounding box center [1019, 16] width 0 height 0
click at [587, 401] on input "Email Address" at bounding box center [538, 396] width 193 height 31
type input "A"
type input "[EMAIL_ADDRESS][DOMAIN_NAME]"
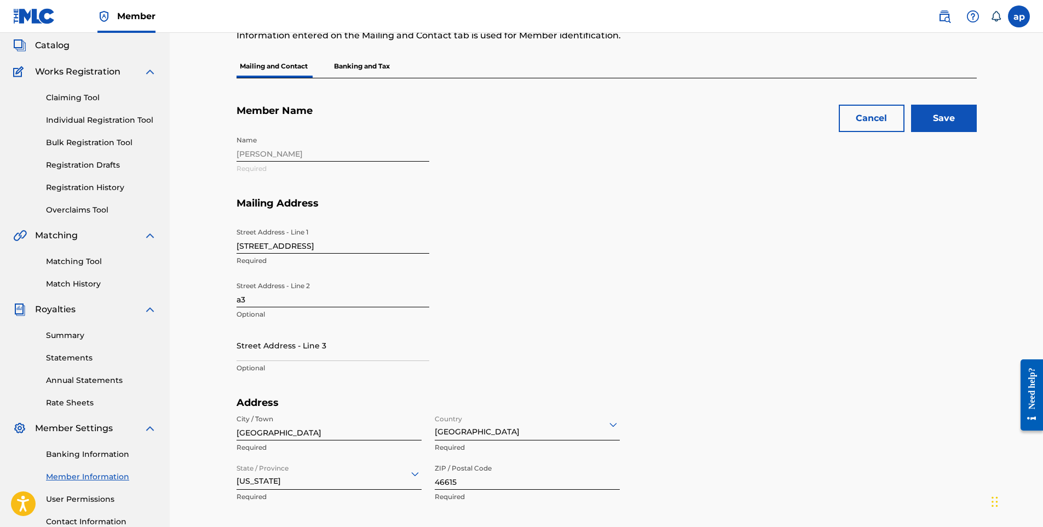
scroll to position [0, 0]
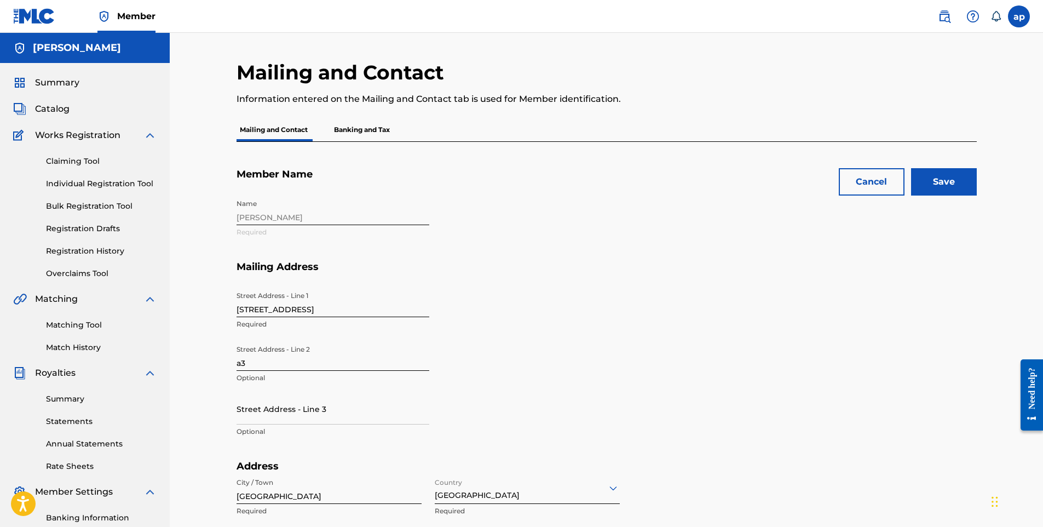
click at [964, 182] on input "Save" at bounding box center [944, 181] width 66 height 27
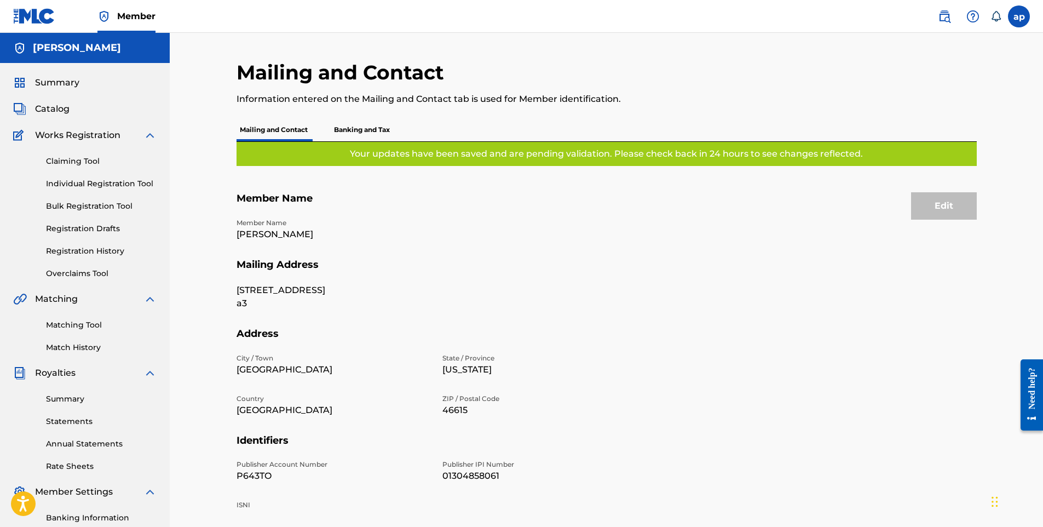
click at [381, 124] on p "Banking and Tax" at bounding box center [362, 129] width 62 height 23
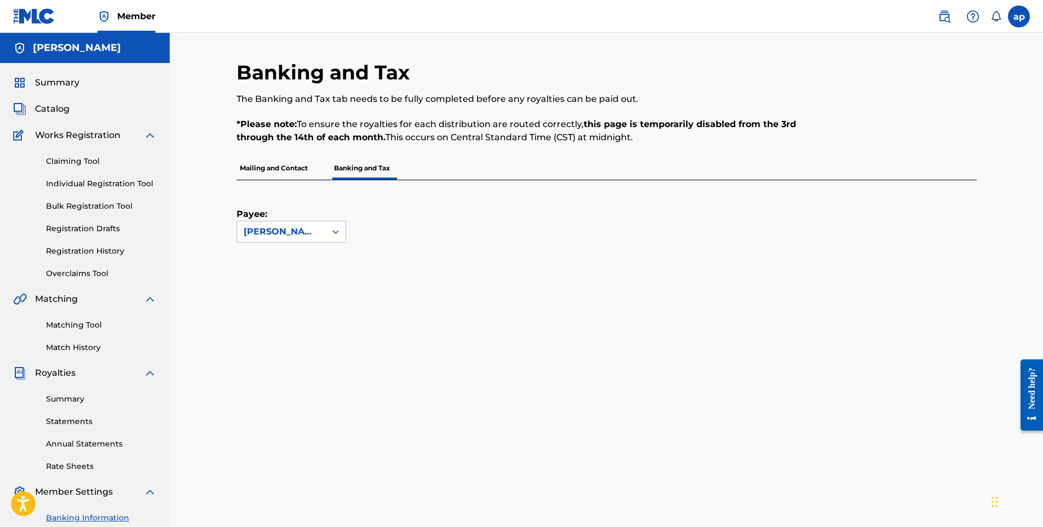
click at [67, 84] on span "Summary" at bounding box center [57, 82] width 44 height 13
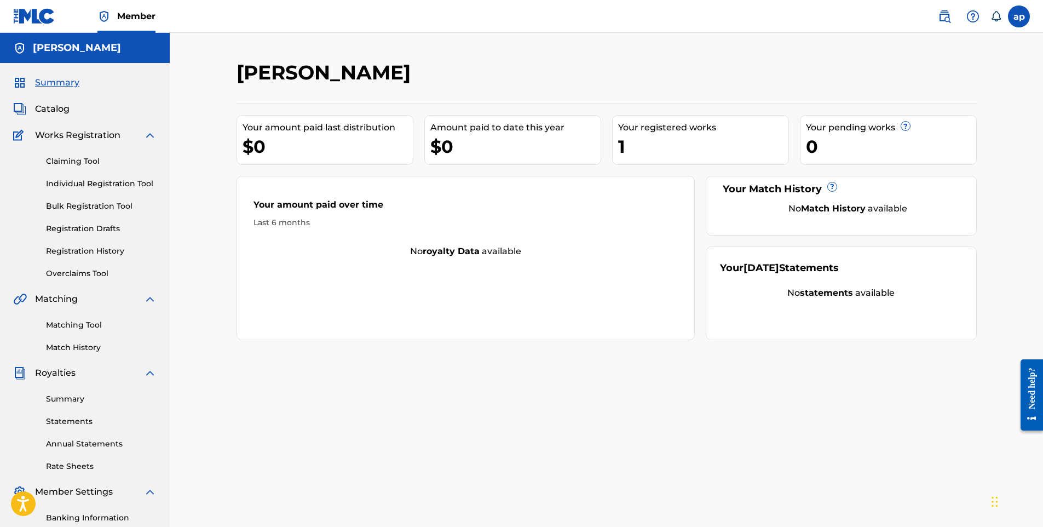
click at [51, 112] on span "Catalog" at bounding box center [52, 108] width 35 height 13
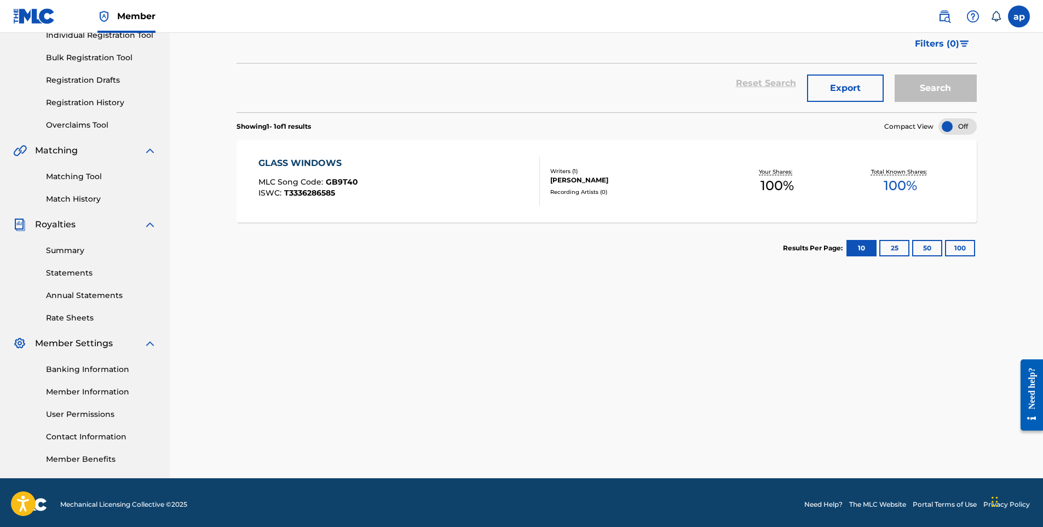
scroll to position [152, 0]
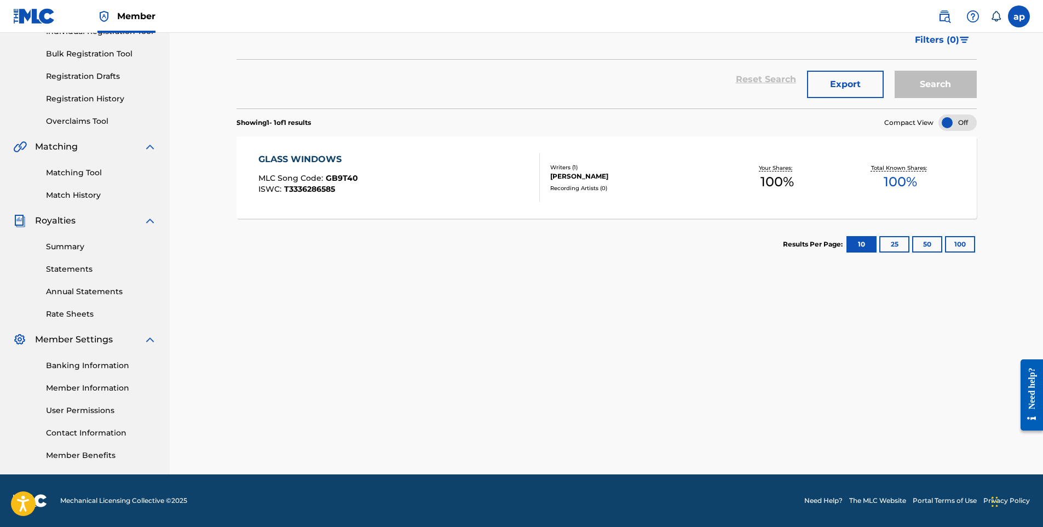
click at [97, 390] on link "Member Information" at bounding box center [101, 388] width 111 height 12
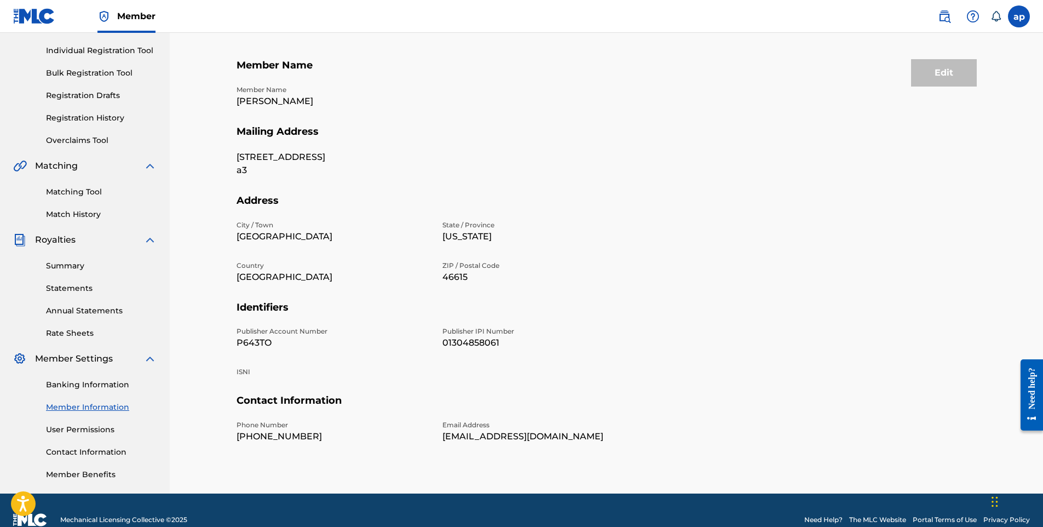
scroll to position [152, 0]
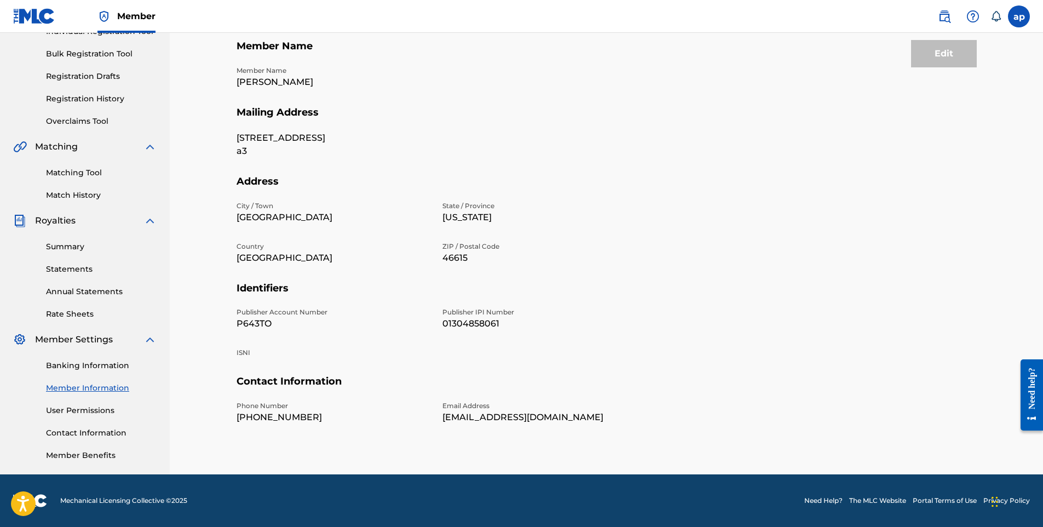
click at [101, 411] on link "User Permissions" at bounding box center [101, 411] width 111 height 12
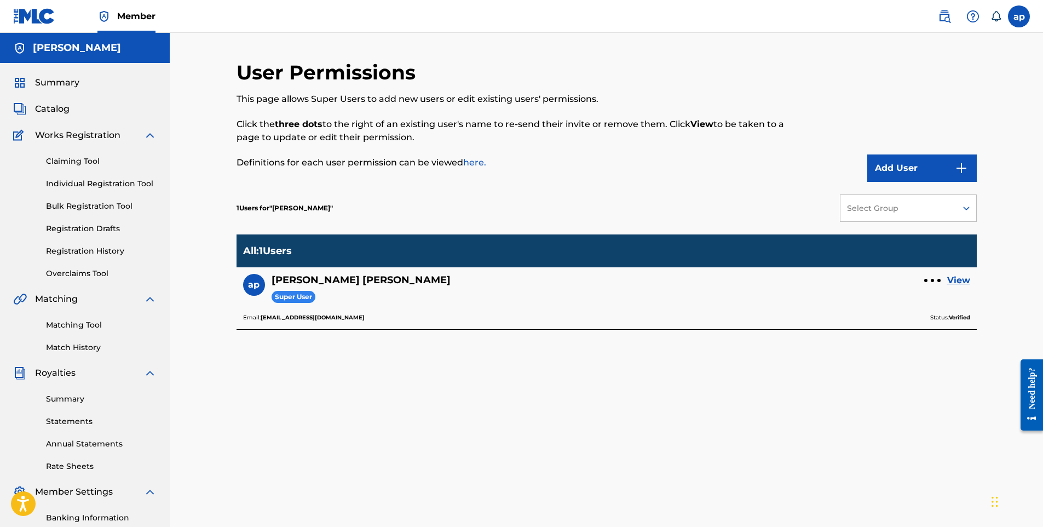
click at [963, 279] on link "View" at bounding box center [958, 280] width 23 height 13
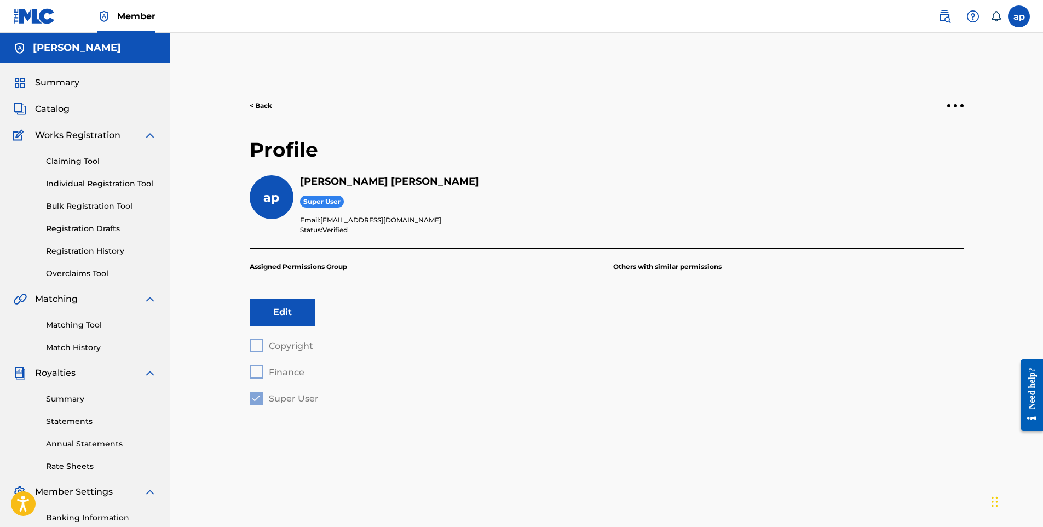
click at [285, 315] on button "Edit" at bounding box center [283, 311] width 66 height 27
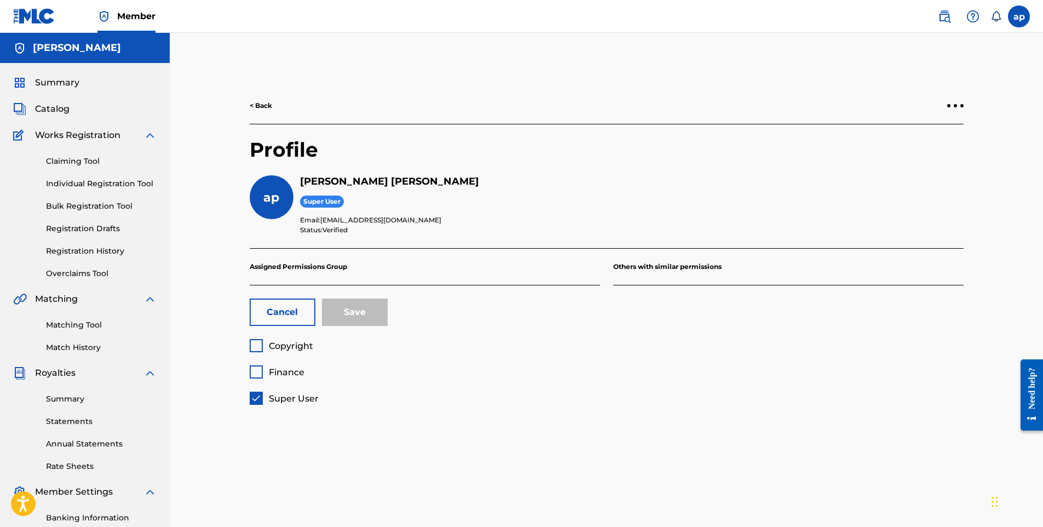
click at [254, 348] on div at bounding box center [256, 345] width 13 height 13
click at [256, 401] on div at bounding box center [256, 398] width 13 height 13
click at [957, 105] on div at bounding box center [955, 105] width 3 height 3
click at [675, 60] on div "< Back Profile [PERSON_NAME] Super User Email: [EMAIL_ADDRESS][DOMAIN_NAME] Sta…" at bounding box center [606, 343] width 767 height 566
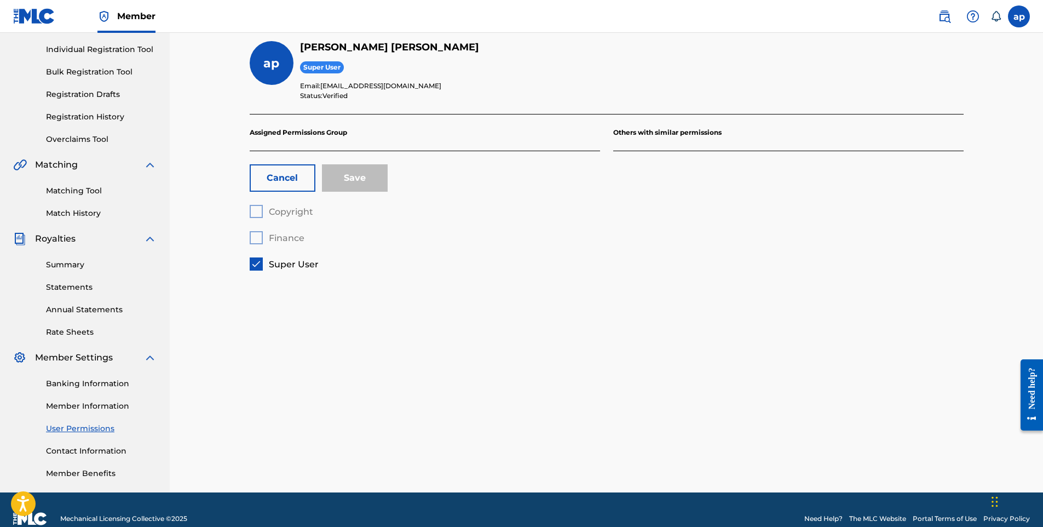
scroll to position [152, 0]
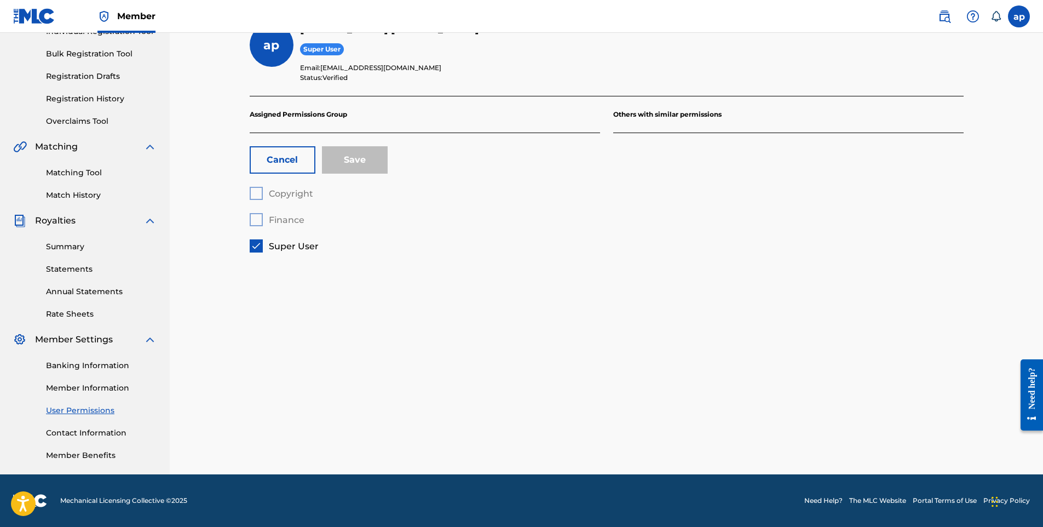
click at [98, 371] on link "Banking Information" at bounding box center [101, 366] width 111 height 12
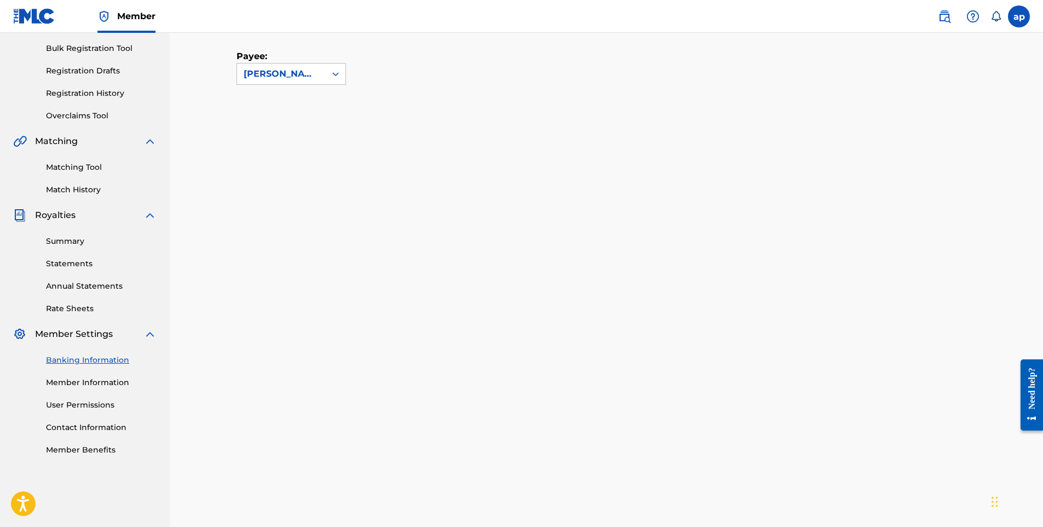
scroll to position [176, 0]
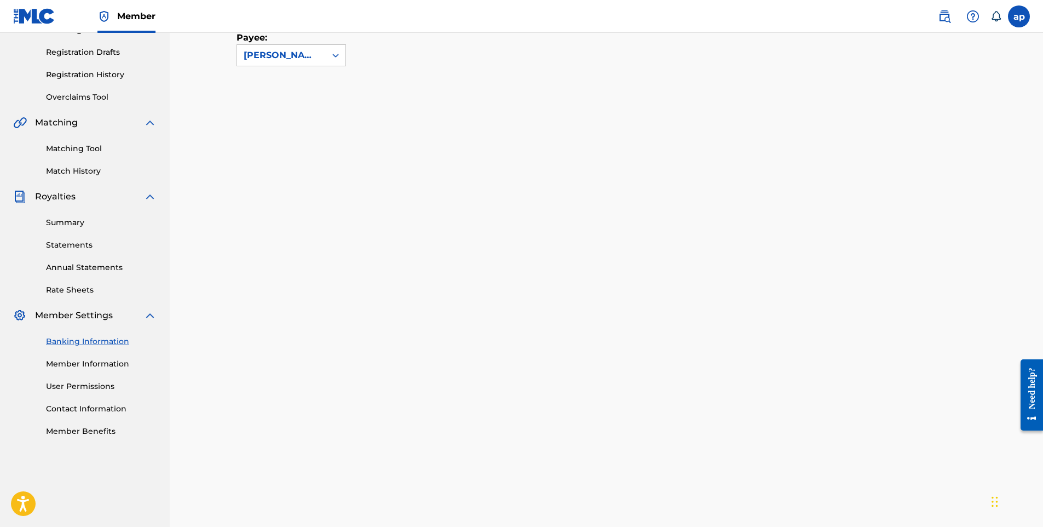
click at [85, 367] on link "Member Information" at bounding box center [101, 364] width 111 height 12
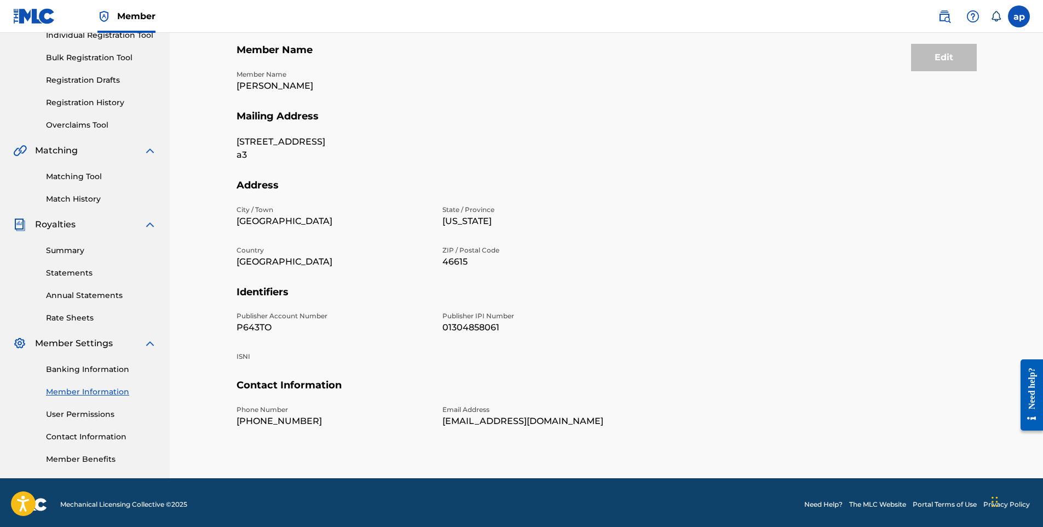
scroll to position [152, 0]
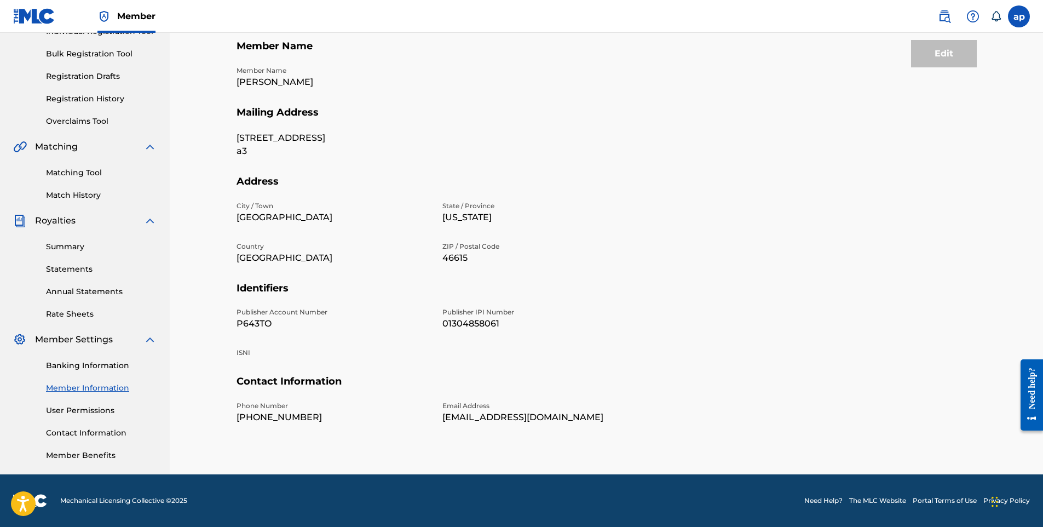
click at [92, 411] on link "User Permissions" at bounding box center [101, 411] width 111 height 12
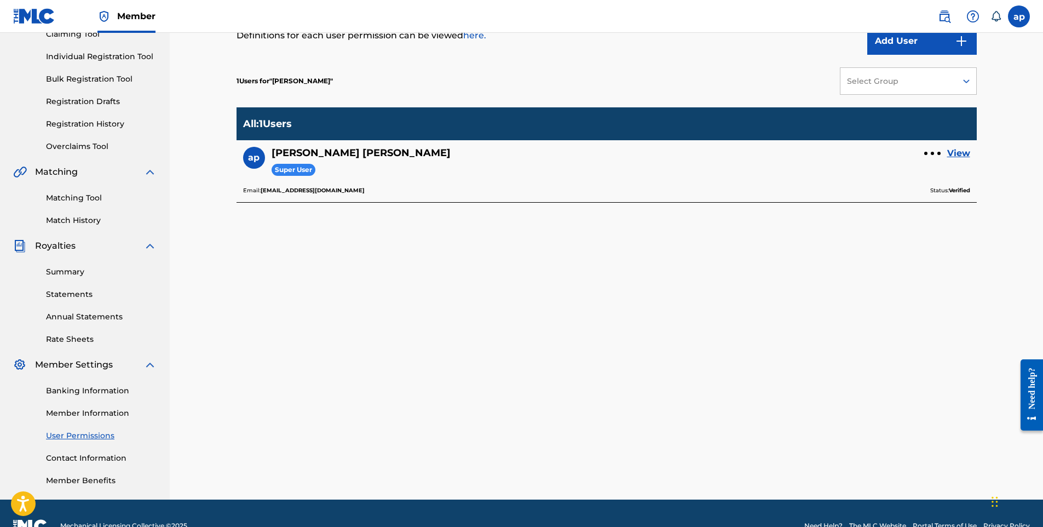
scroll to position [152, 0]
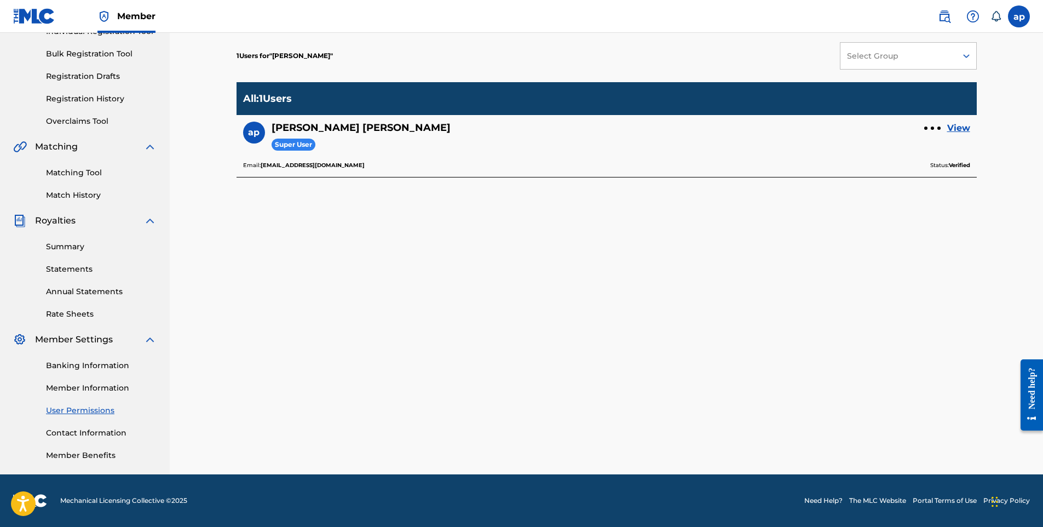
click at [87, 431] on link "Contact Information" at bounding box center [101, 433] width 111 height 12
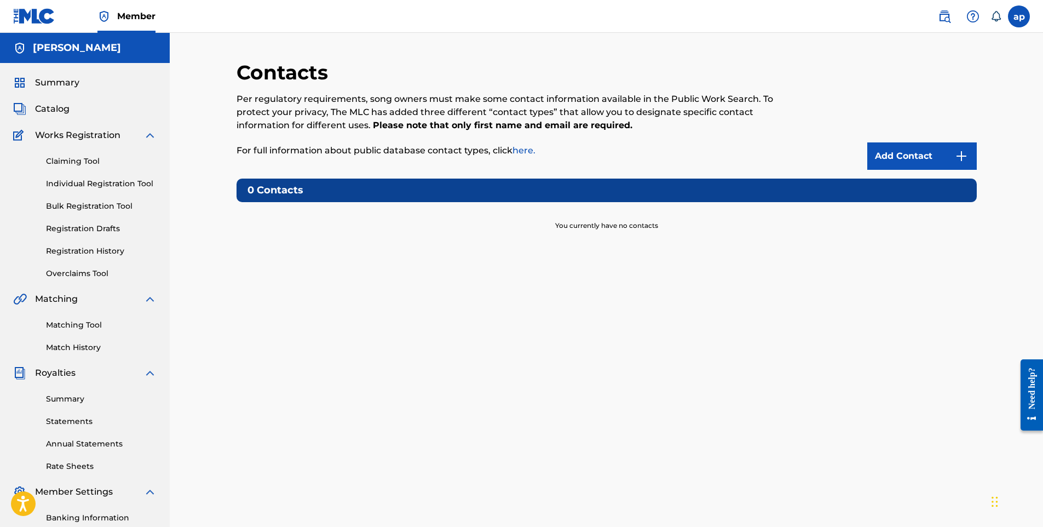
click at [918, 159] on link "Add Contact" at bounding box center [922, 155] width 110 height 27
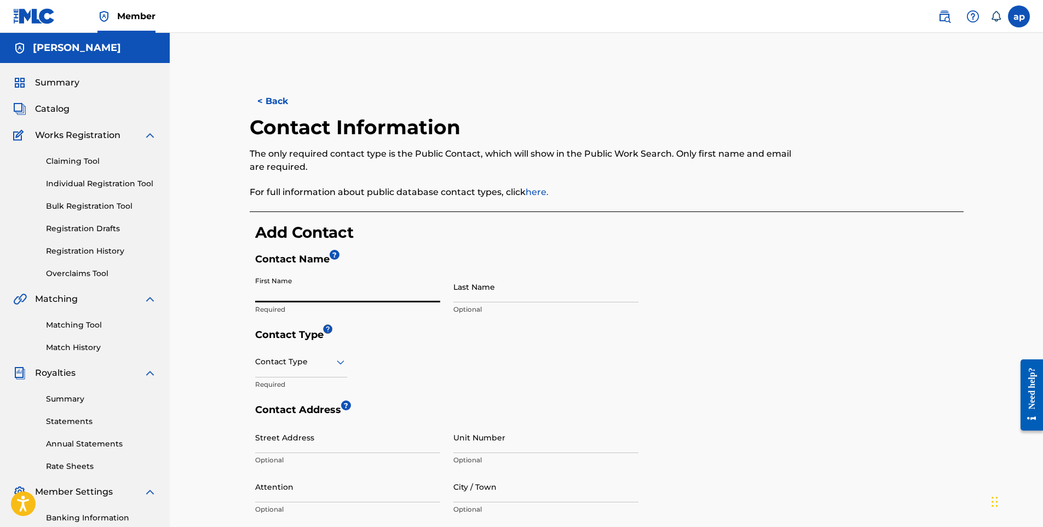
click at [335, 300] on input "First Name" at bounding box center [347, 286] width 185 height 31
type input "[PERSON_NAME]"
type input "[STREET_ADDRESS]"
type input "a3"
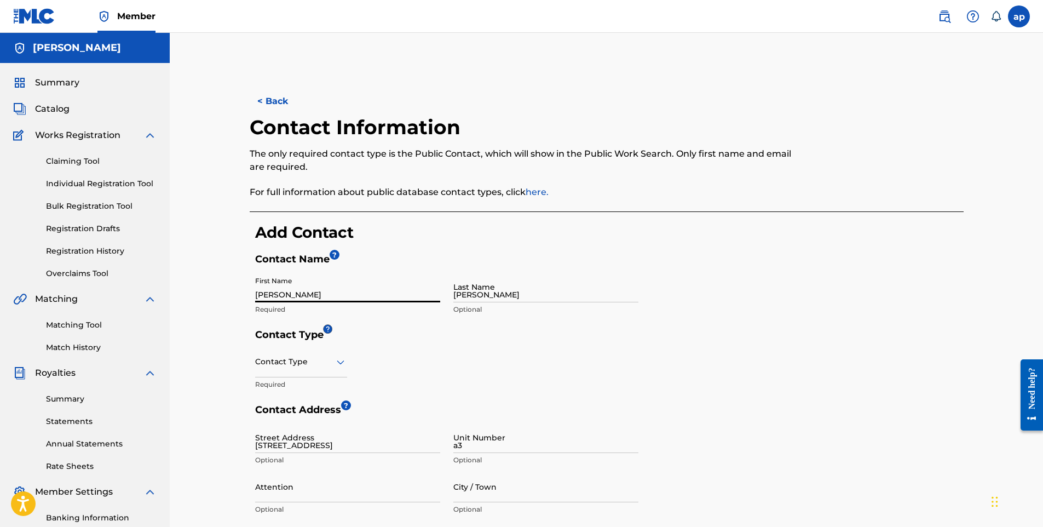
type input "[GEOGRAPHIC_DATA]"
type input "IN"
type input "46615"
type input "1"
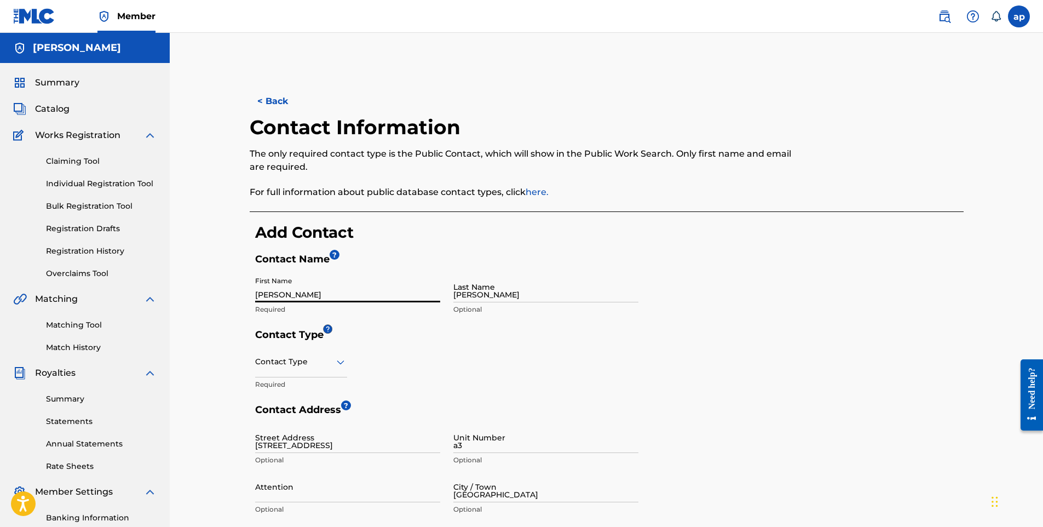
type input "574"
type input "3186680"
type input "[EMAIL_ADDRESS][DOMAIN_NAME]"
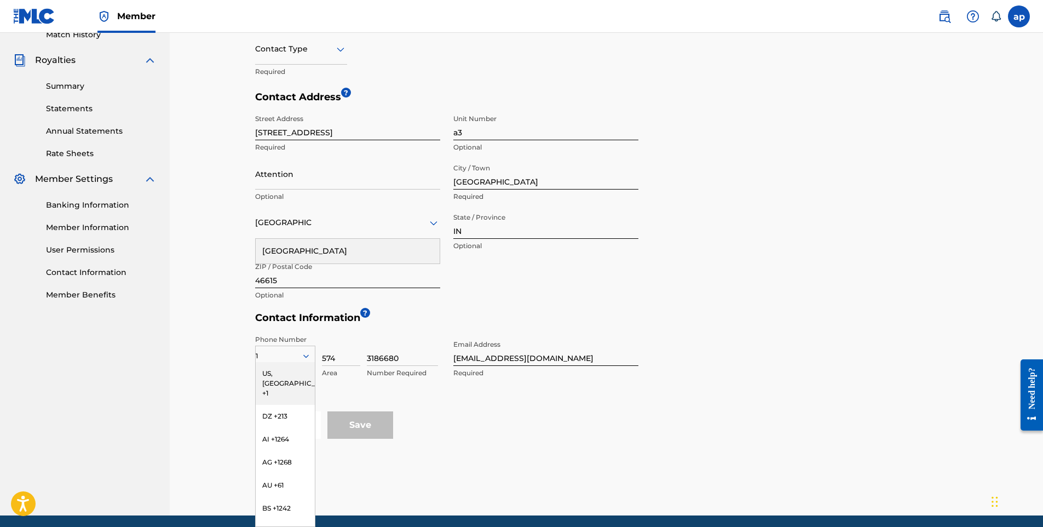
click at [227, 330] on div "< Back Contact Information The only required contact type is the Public Contact…" at bounding box center [606, 132] width 767 height 768
click at [212, 345] on div "< Back Contact Information The only required contact type is the Public Contact…" at bounding box center [606, 117] width 873 height 795
click at [274, 379] on div "US, [GEOGRAPHIC_DATA] +1" at bounding box center [285, 383] width 59 height 43
drag, startPoint x: 411, startPoint y: 359, endPoint x: 361, endPoint y: 359, distance: 49.8
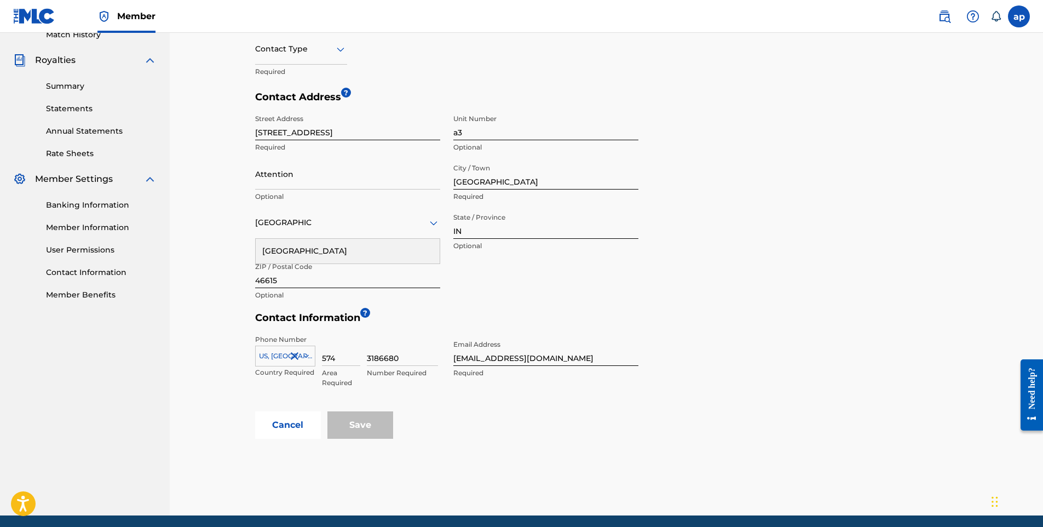
click at [361, 359] on div "[GEOGRAPHIC_DATA], [GEOGRAPHIC_DATA] +1 Country Required 574 Area Required 3186…" at bounding box center [349, 359] width 188 height 49
drag, startPoint x: 345, startPoint y: 358, endPoint x: 322, endPoint y: 359, distance: 23.0
click at [322, 359] on input "574" at bounding box center [341, 350] width 38 height 31
click at [311, 357] on icon at bounding box center [306, 356] width 10 height 10
click at [294, 371] on div "US, [GEOGRAPHIC_DATA] +1" at bounding box center [285, 383] width 59 height 43
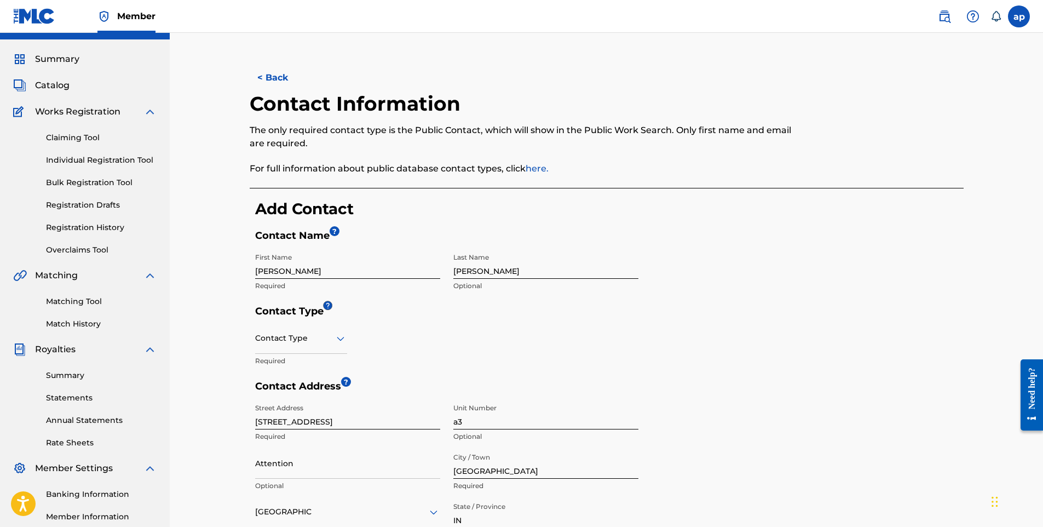
scroll to position [0, 0]
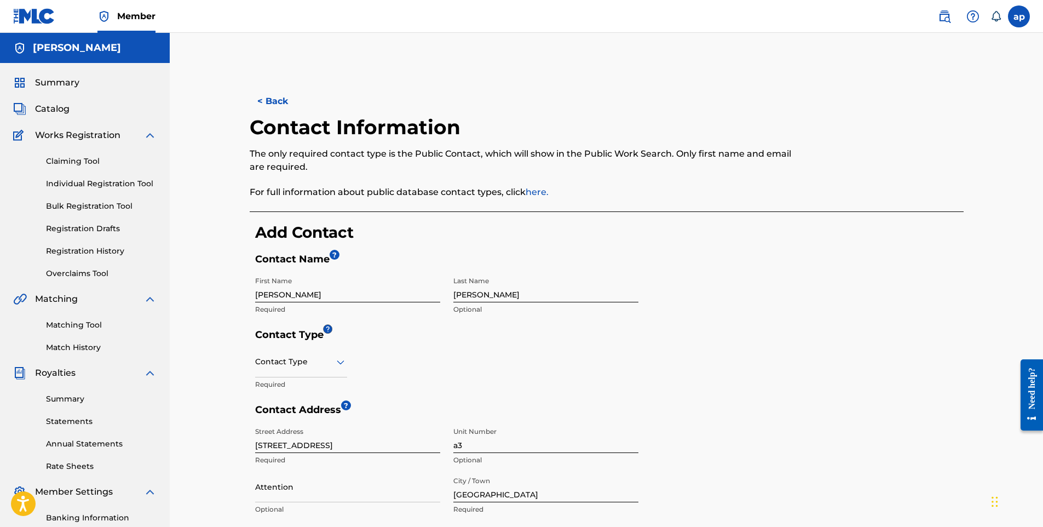
click at [1028, 11] on label at bounding box center [1019, 16] width 22 height 22
click at [1019, 16] on input "[PERSON_NAME] [EMAIL_ADDRESS][DOMAIN_NAME] Notification Preferences Profile Log…" at bounding box center [1019, 16] width 0 height 0
click at [114, 248] on link "Registration History" at bounding box center [101, 251] width 111 height 12
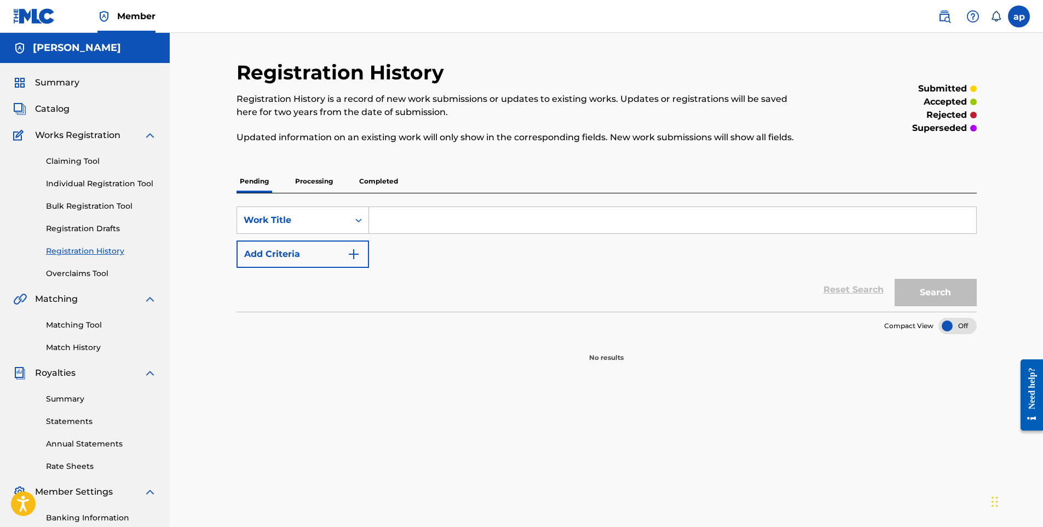
click at [101, 232] on link "Registration Drafts" at bounding box center [101, 229] width 111 height 12
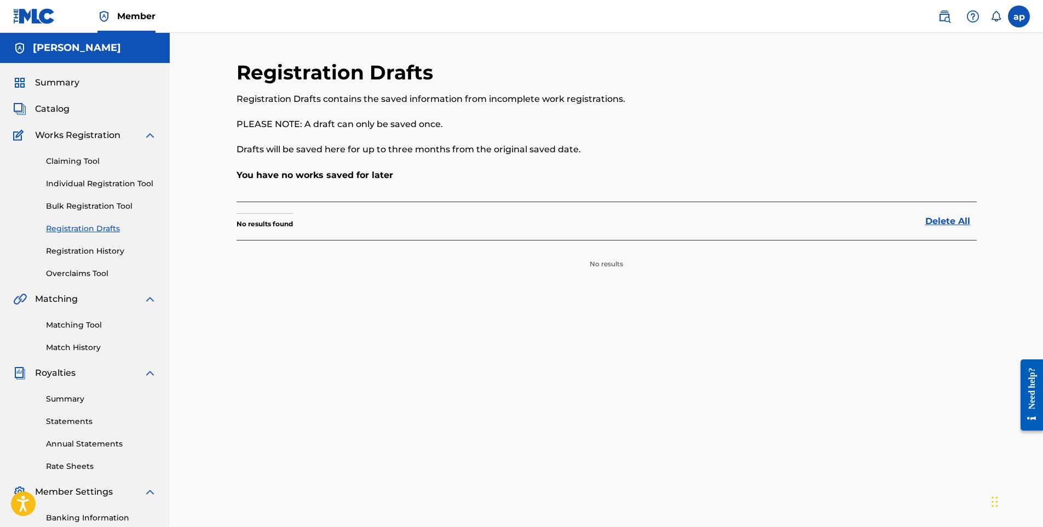
click at [99, 246] on link "Registration History" at bounding box center [101, 251] width 111 height 12
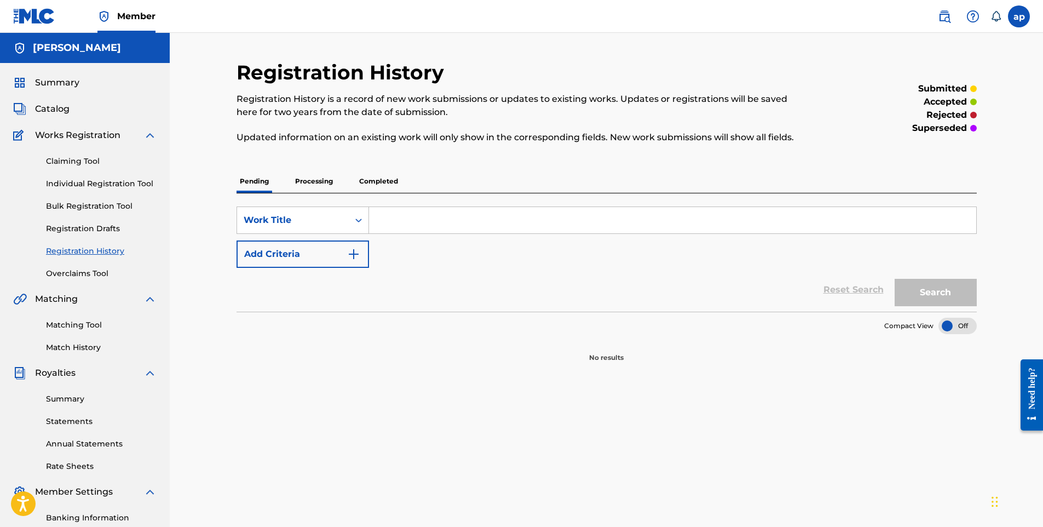
click at [374, 179] on p "Completed" at bounding box center [378, 181] width 45 height 23
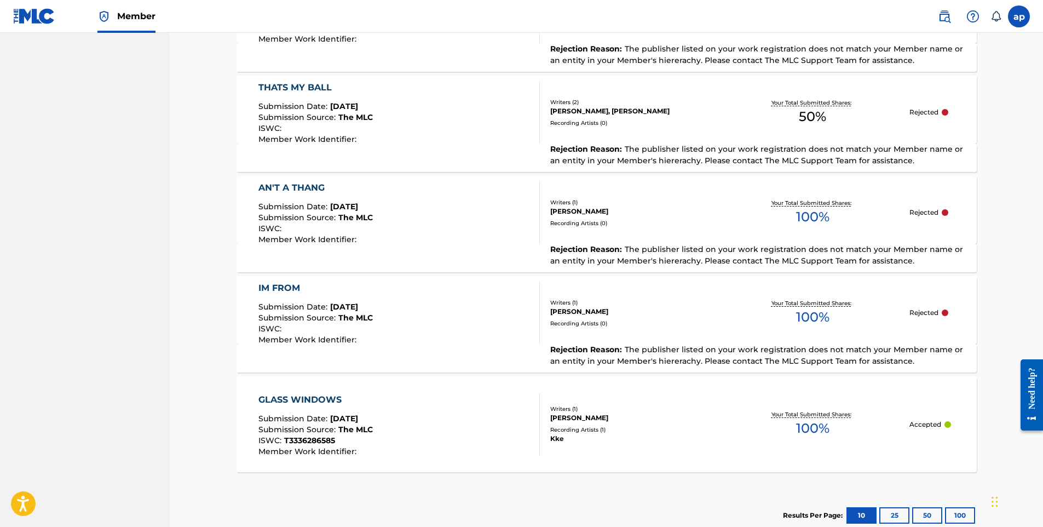
scroll to position [910, 0]
click at [869, 324] on div "Your Total Submitted Shares: 100 %" at bounding box center [813, 313] width 194 height 33
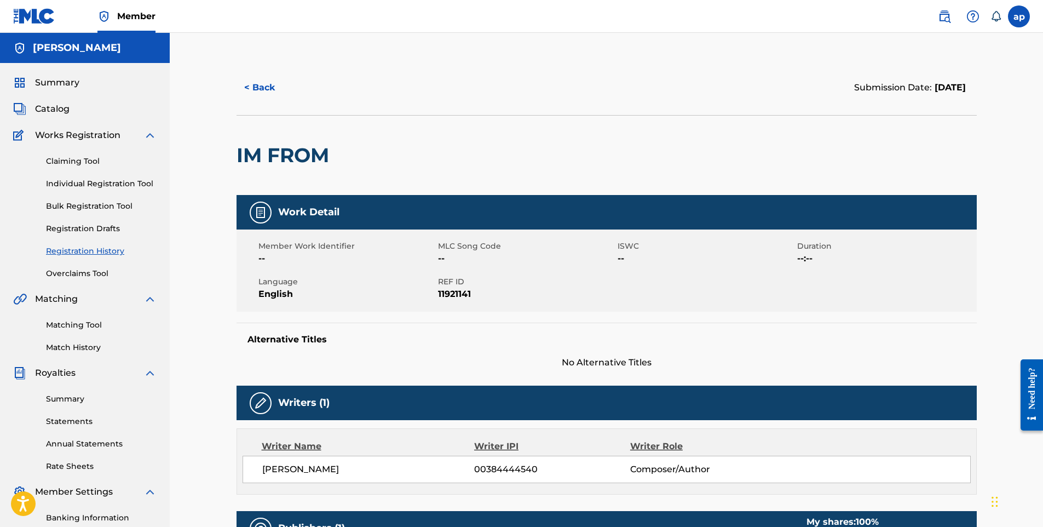
click at [255, 215] on img at bounding box center [260, 212] width 13 height 13
click at [283, 157] on h2 "IM FROM" at bounding box center [286, 155] width 98 height 25
click at [250, 84] on button "< Back" at bounding box center [270, 87] width 66 height 27
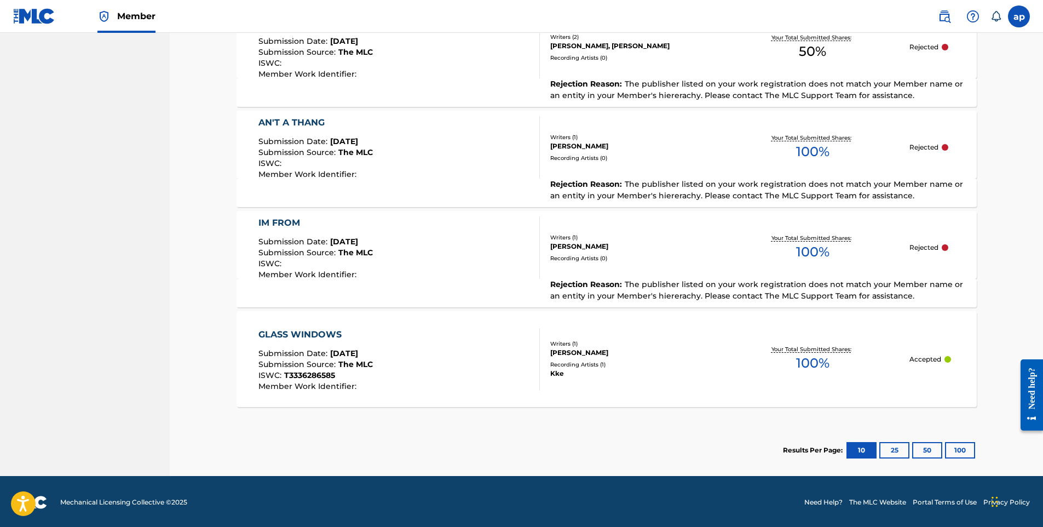
scroll to position [977, 0]
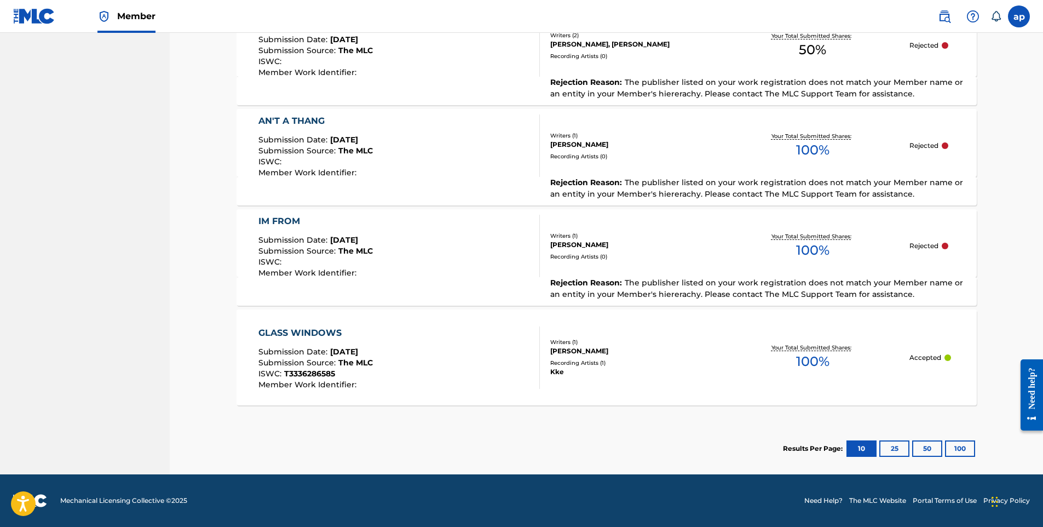
click at [945, 246] on div at bounding box center [945, 246] width 7 height 7
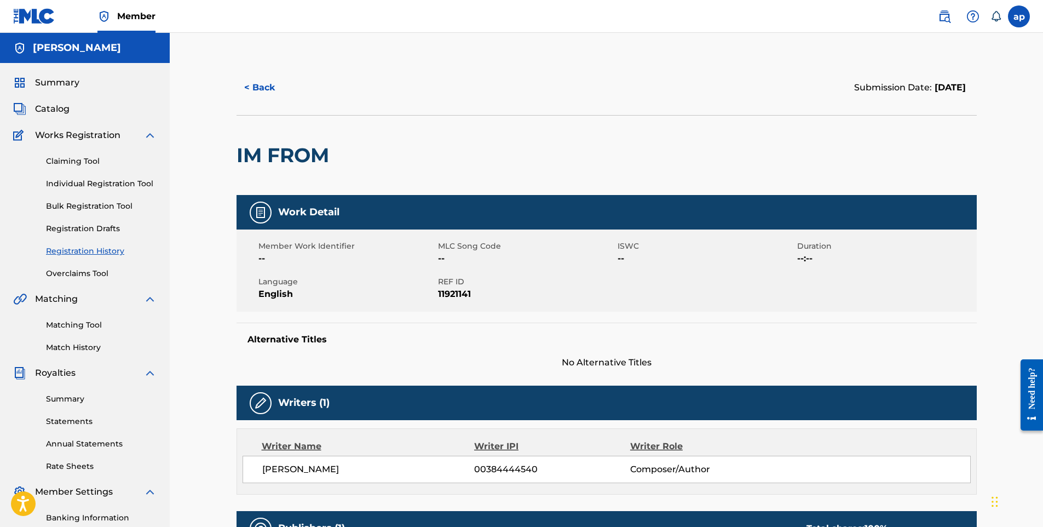
click at [945, 246] on span "Duration" at bounding box center [885, 246] width 177 height 12
click at [974, 17] on img at bounding box center [973, 16] width 13 height 13
click at [962, 45] on link "Contact us" at bounding box center [973, 46] width 93 height 26
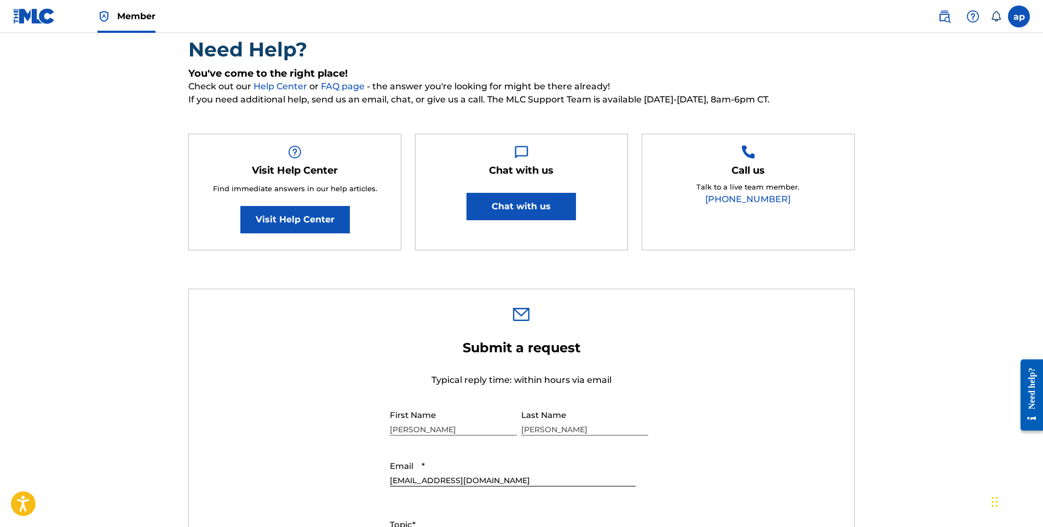
scroll to position [42, 0]
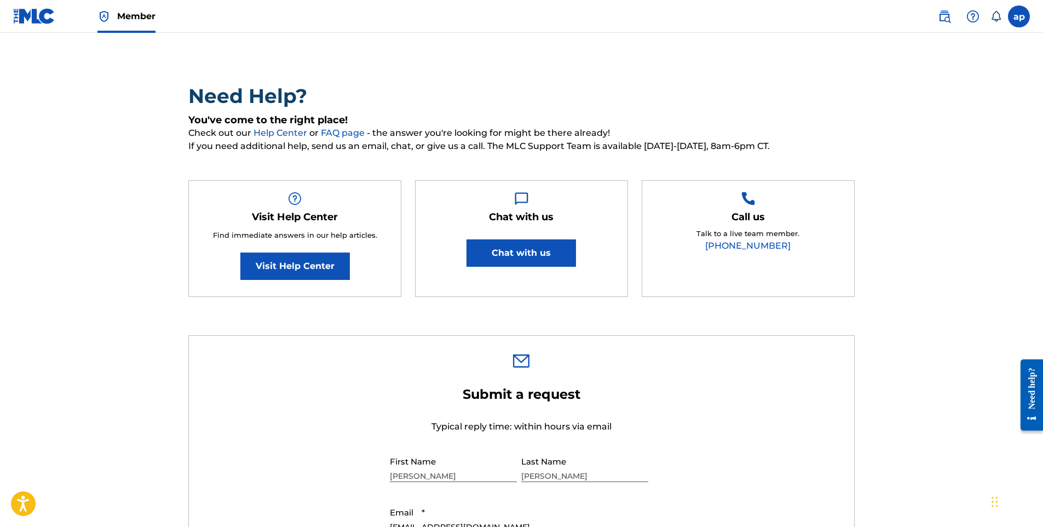
click at [751, 246] on link "[PHONE_NUMBER]" at bounding box center [747, 245] width 85 height 10
